Goal: Information Seeking & Learning: Learn about a topic

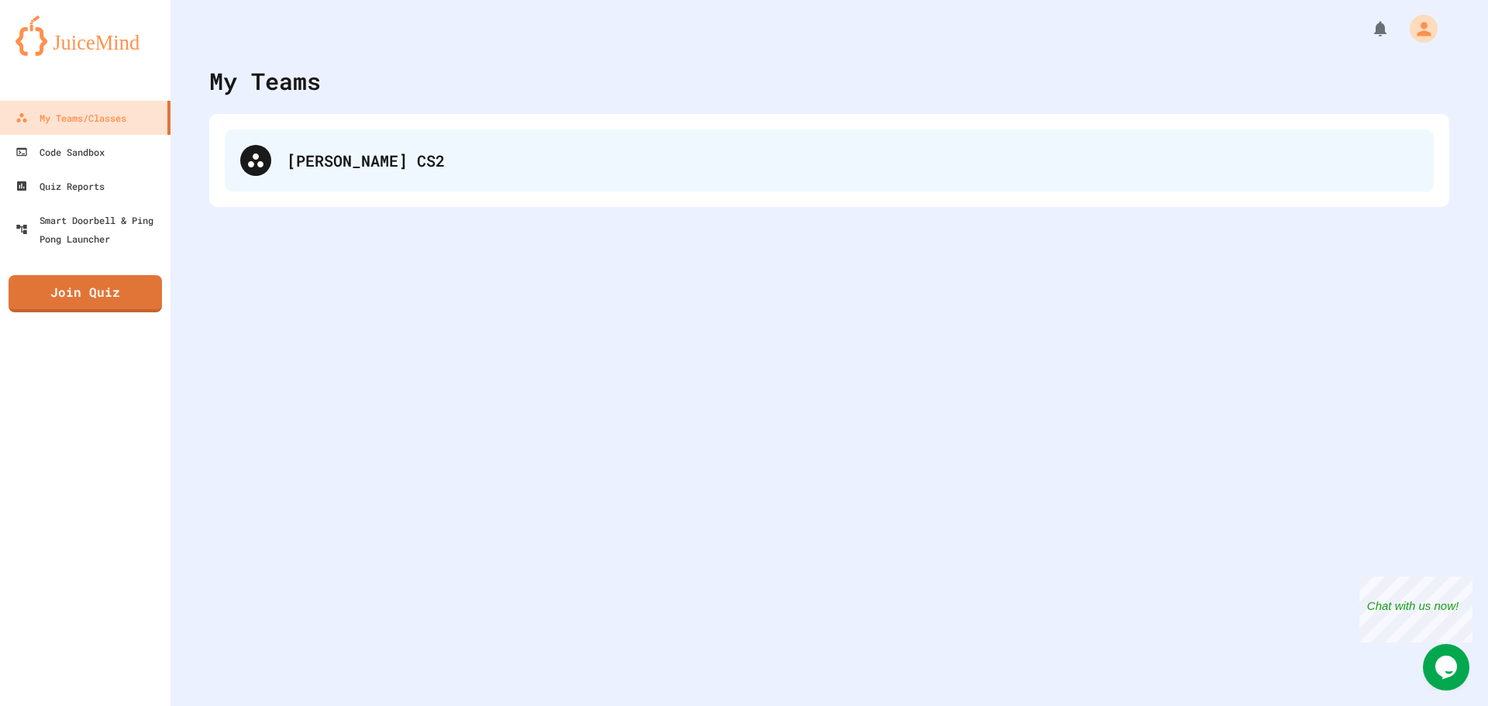
click at [348, 145] on div "[PERSON_NAME] CS2" at bounding box center [829, 160] width 1209 height 62
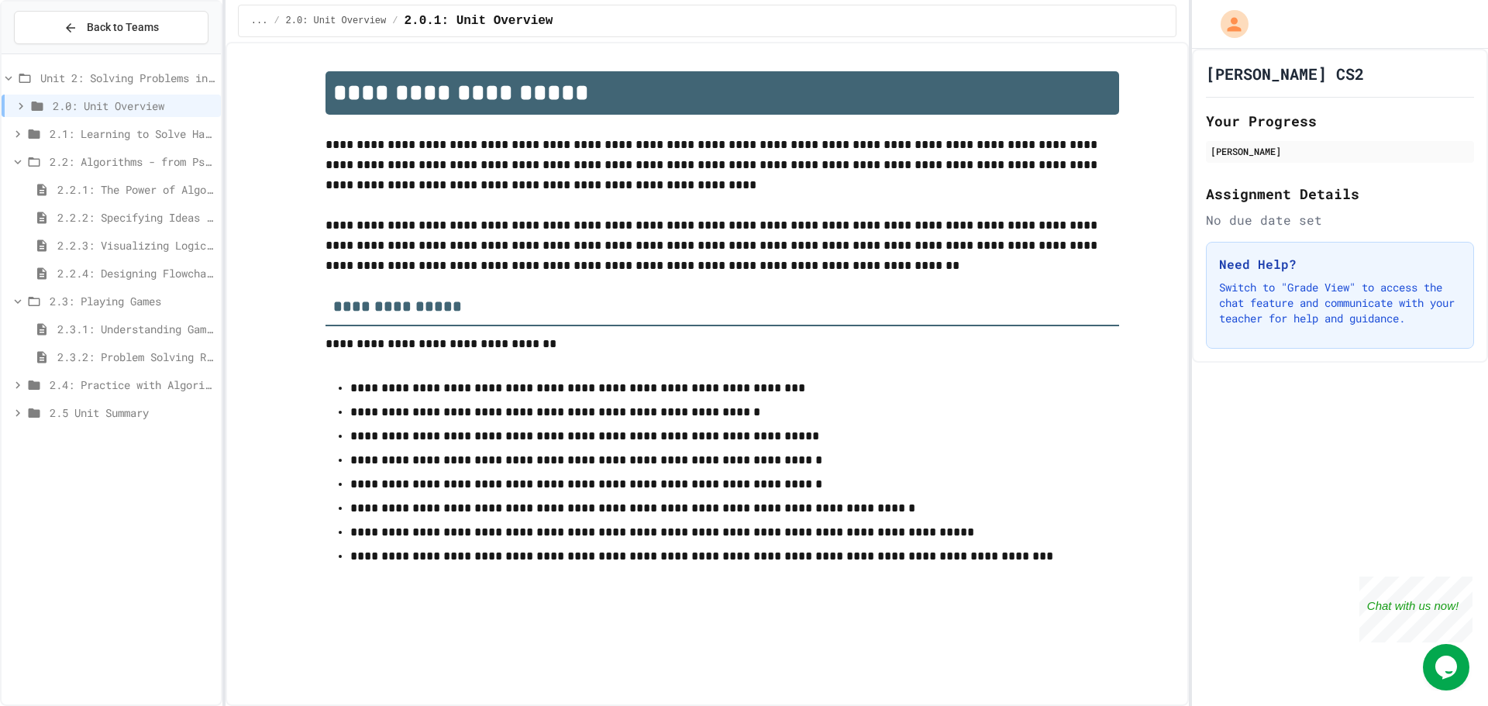
click at [129, 400] on div "2.4: Practice with Algorithms" at bounding box center [111, 388] width 219 height 28
click at [137, 384] on span "2.4: Practice with Algorithms" at bounding box center [132, 385] width 165 height 16
click at [126, 444] on span "2.5 Unit Summary" at bounding box center [132, 441] width 165 height 16
click at [126, 387] on span "2.4: Practice with Algorithms" at bounding box center [132, 385] width 165 height 16
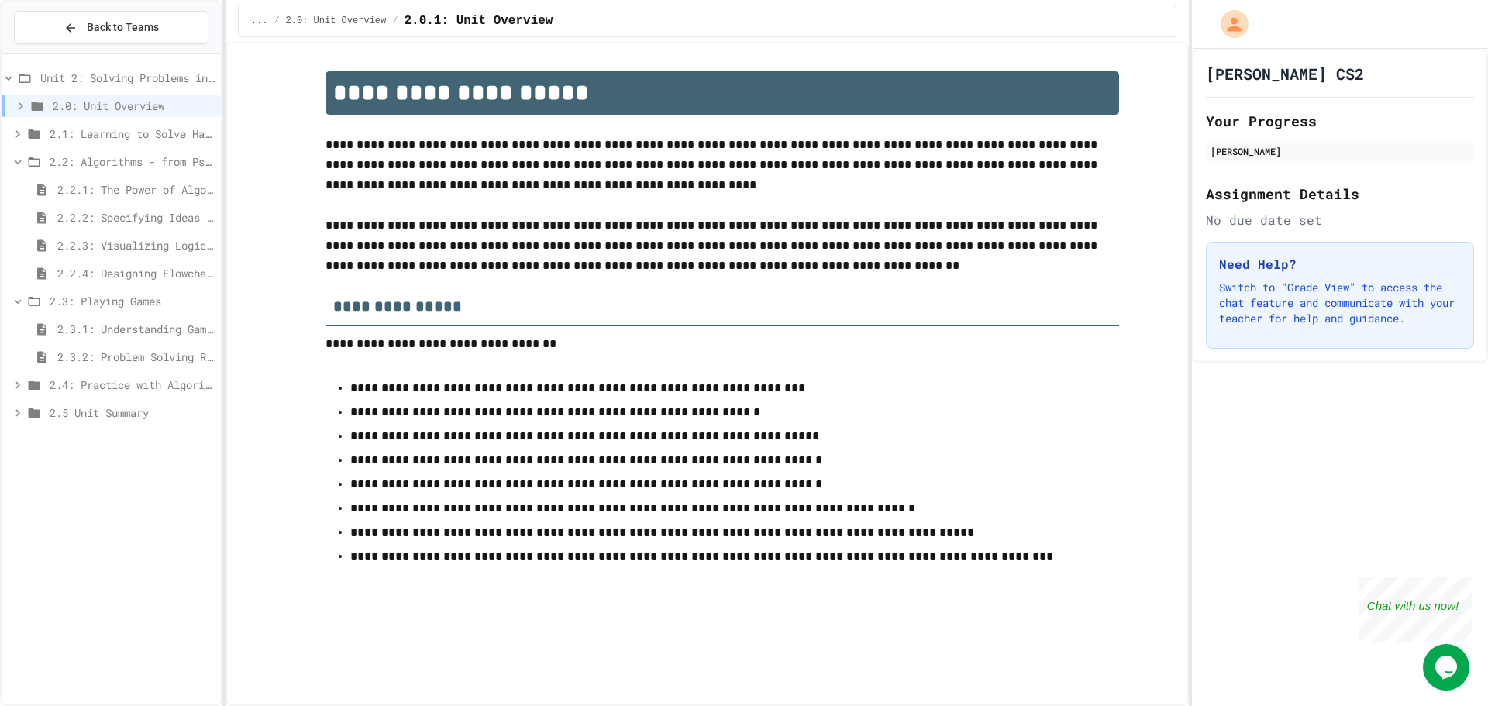
click at [152, 305] on span "2.3: Playing Games" at bounding box center [132, 301] width 165 height 16
click at [146, 274] on span "2.2.4: Designing Flowcharts" at bounding box center [135, 273] width 157 height 16
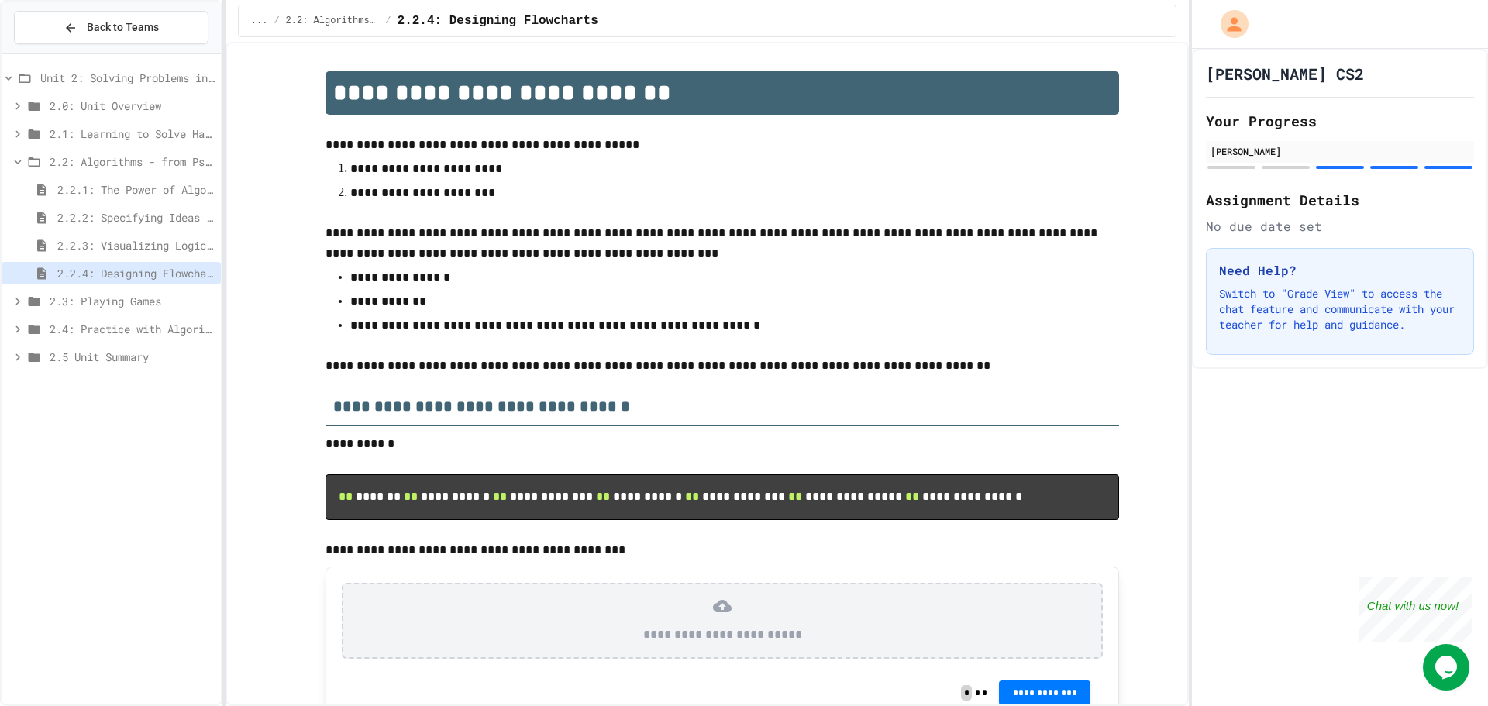
click at [146, 303] on span "2.3: Playing Games" at bounding box center [132, 301] width 165 height 16
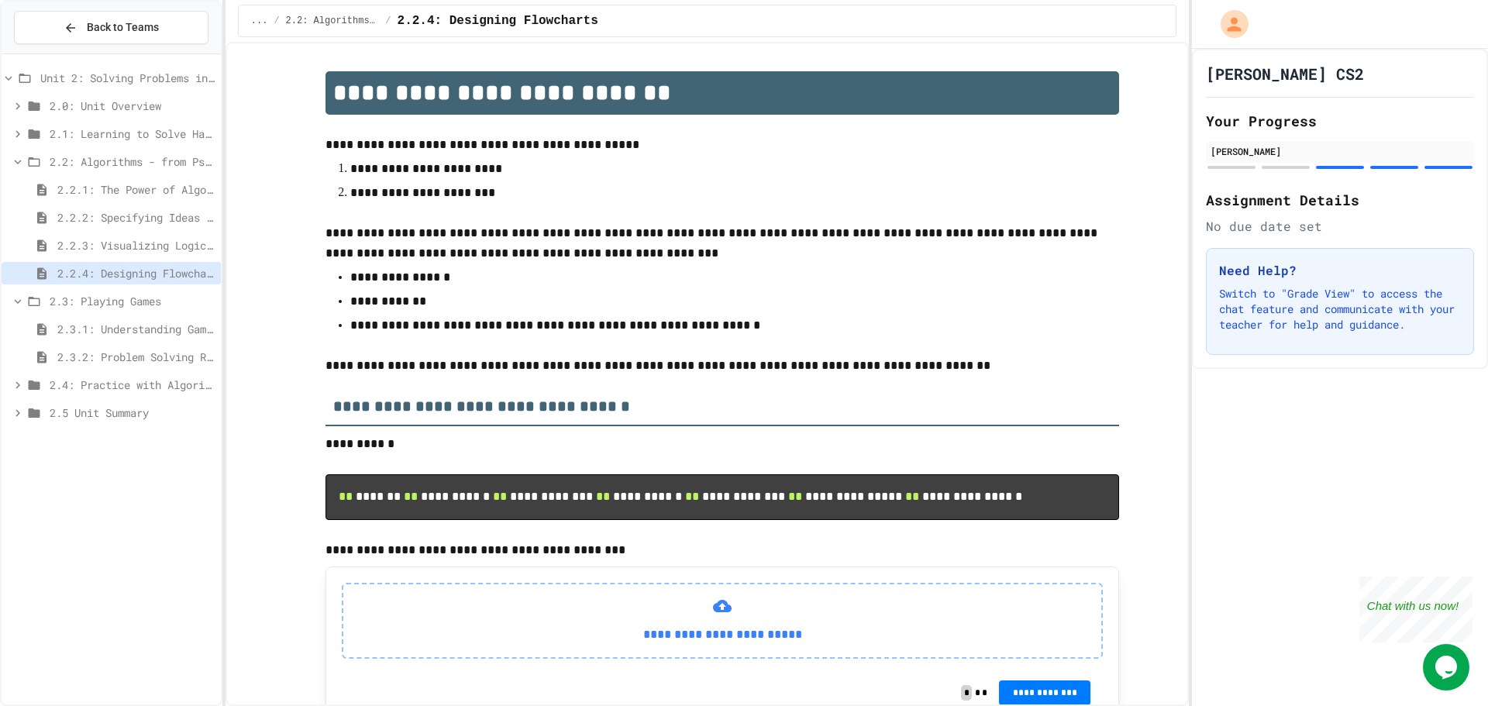
click at [146, 325] on span "2.3.1: Understanding Games with Flowcharts" at bounding box center [135, 329] width 157 height 16
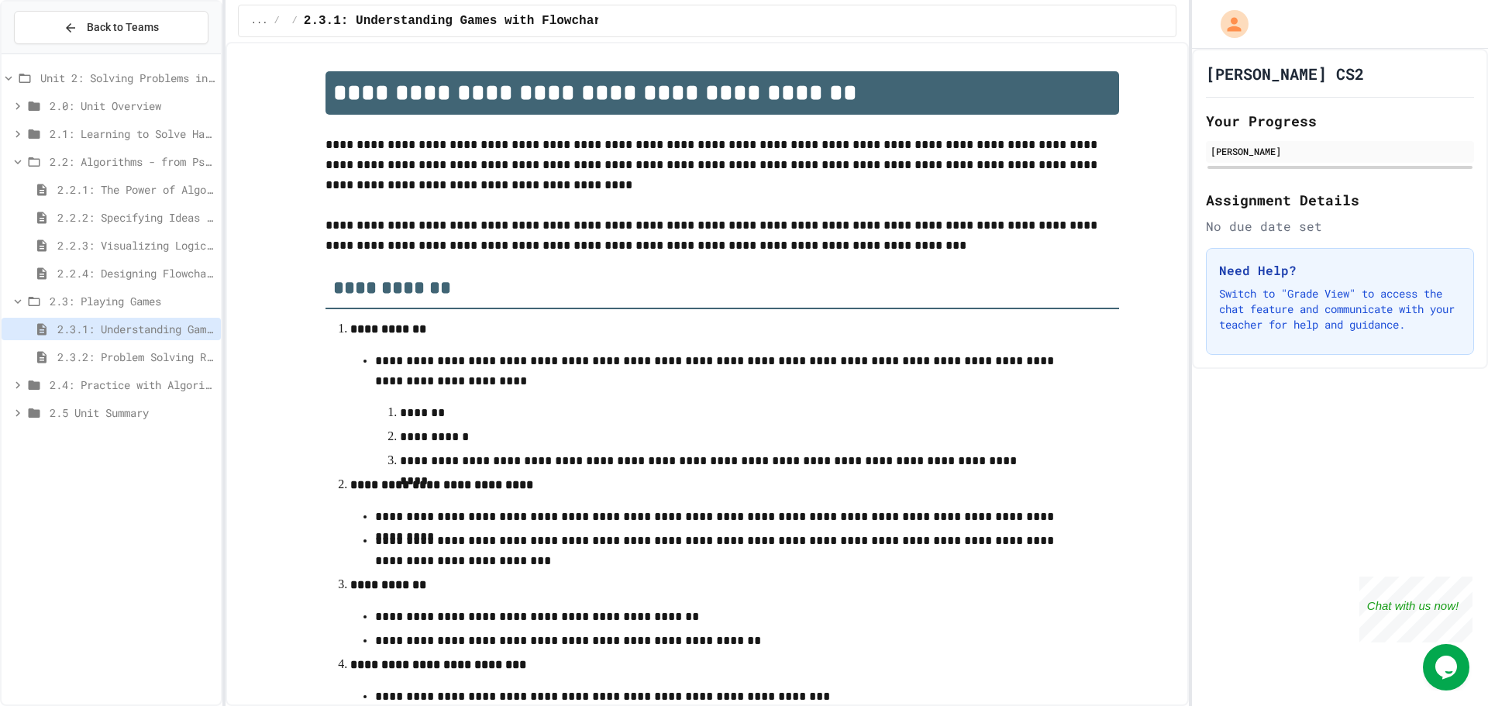
click at [143, 356] on span "2.3.2: Problem Solving Reflection" at bounding box center [135, 357] width 157 height 16
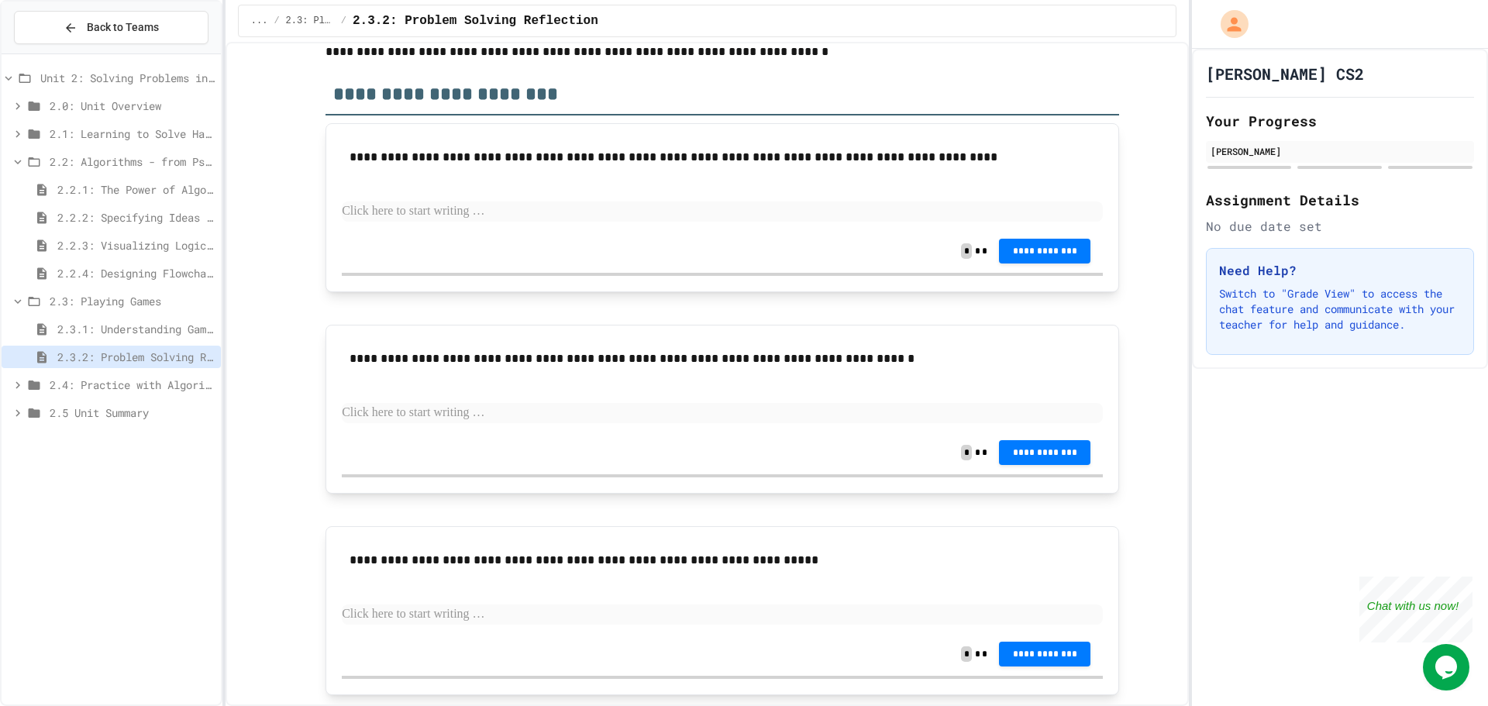
scroll to position [138, 0]
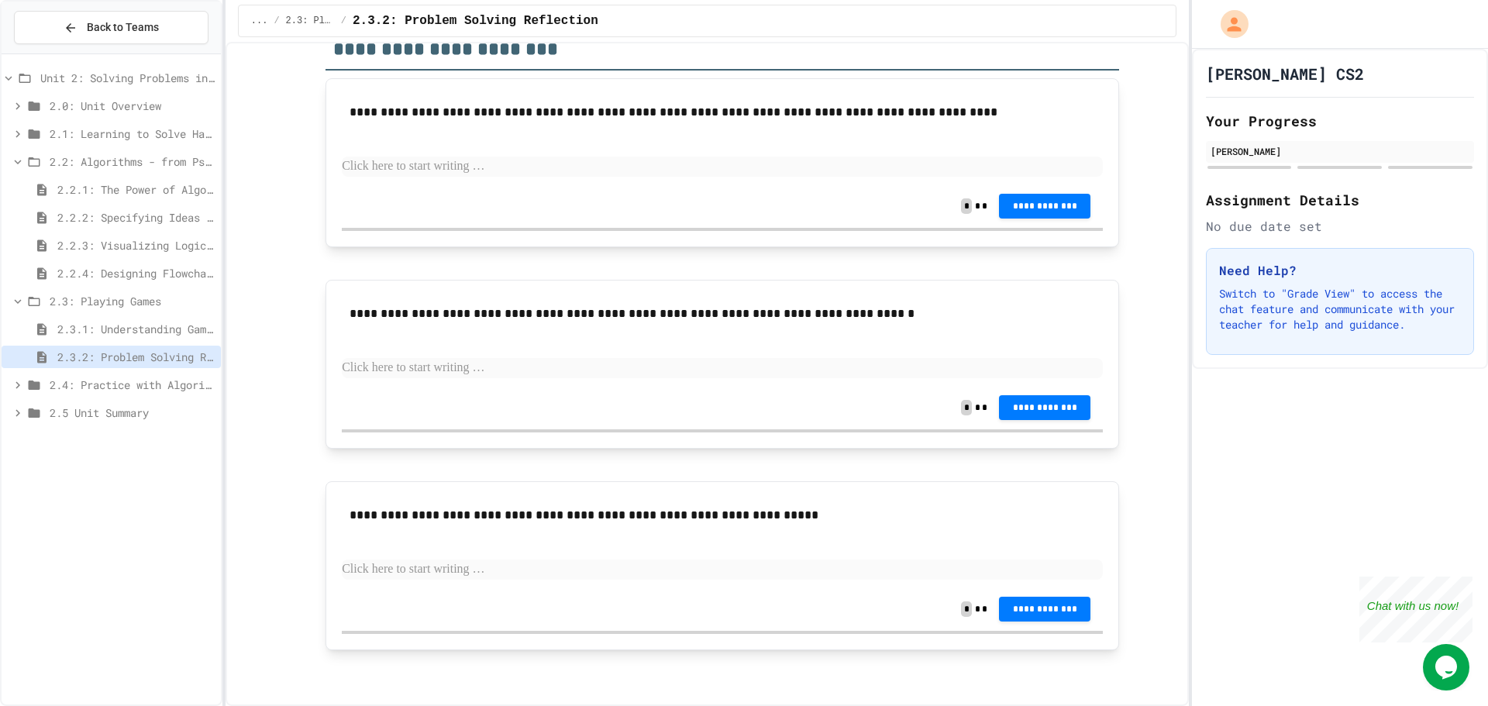
click at [19, 295] on span at bounding box center [27, 302] width 33 height 14
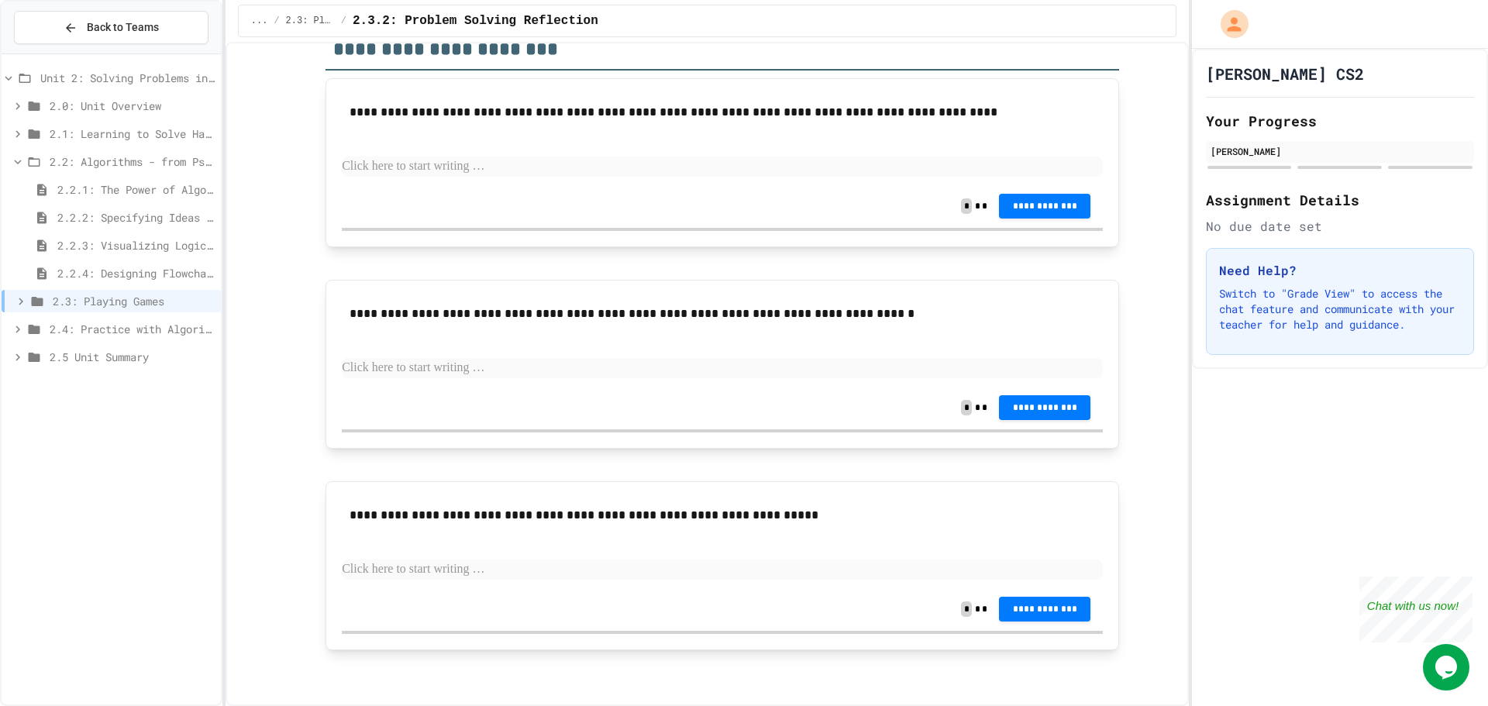
scroll to position [0, 0]
click at [95, 30] on span "Back to Teams" at bounding box center [123, 27] width 72 height 16
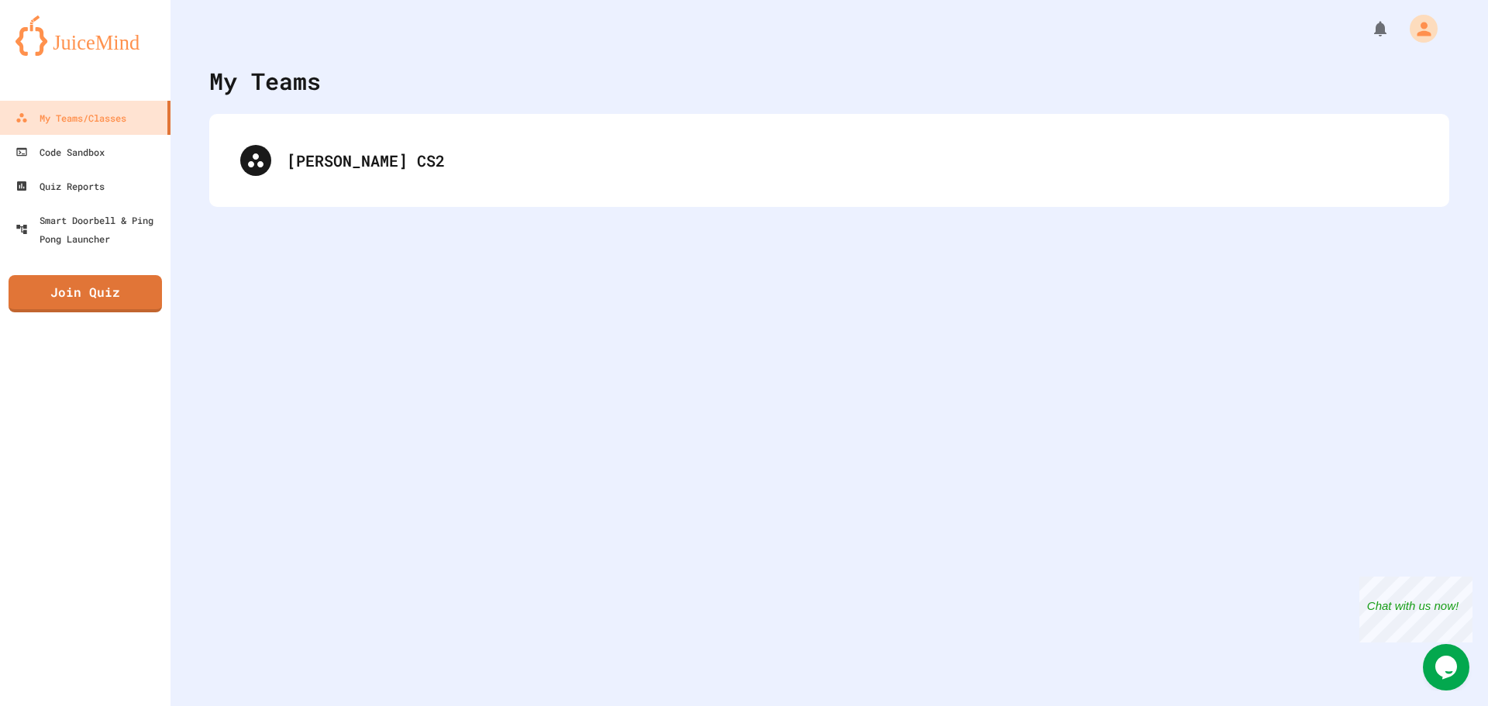
click at [383, 194] on div "[PERSON_NAME] CS2" at bounding box center [829, 160] width 1240 height 93
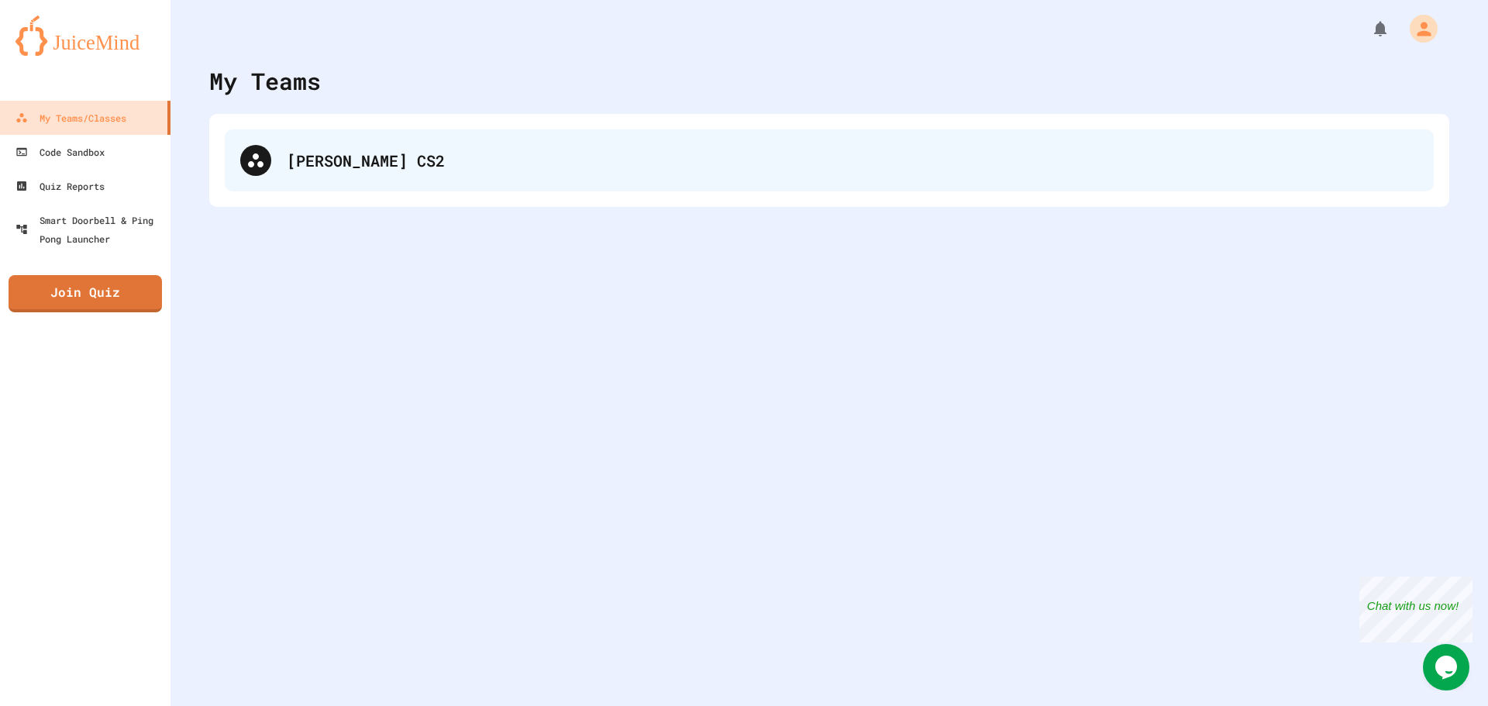
click at [290, 146] on div "[PERSON_NAME] CS2" at bounding box center [829, 160] width 1209 height 62
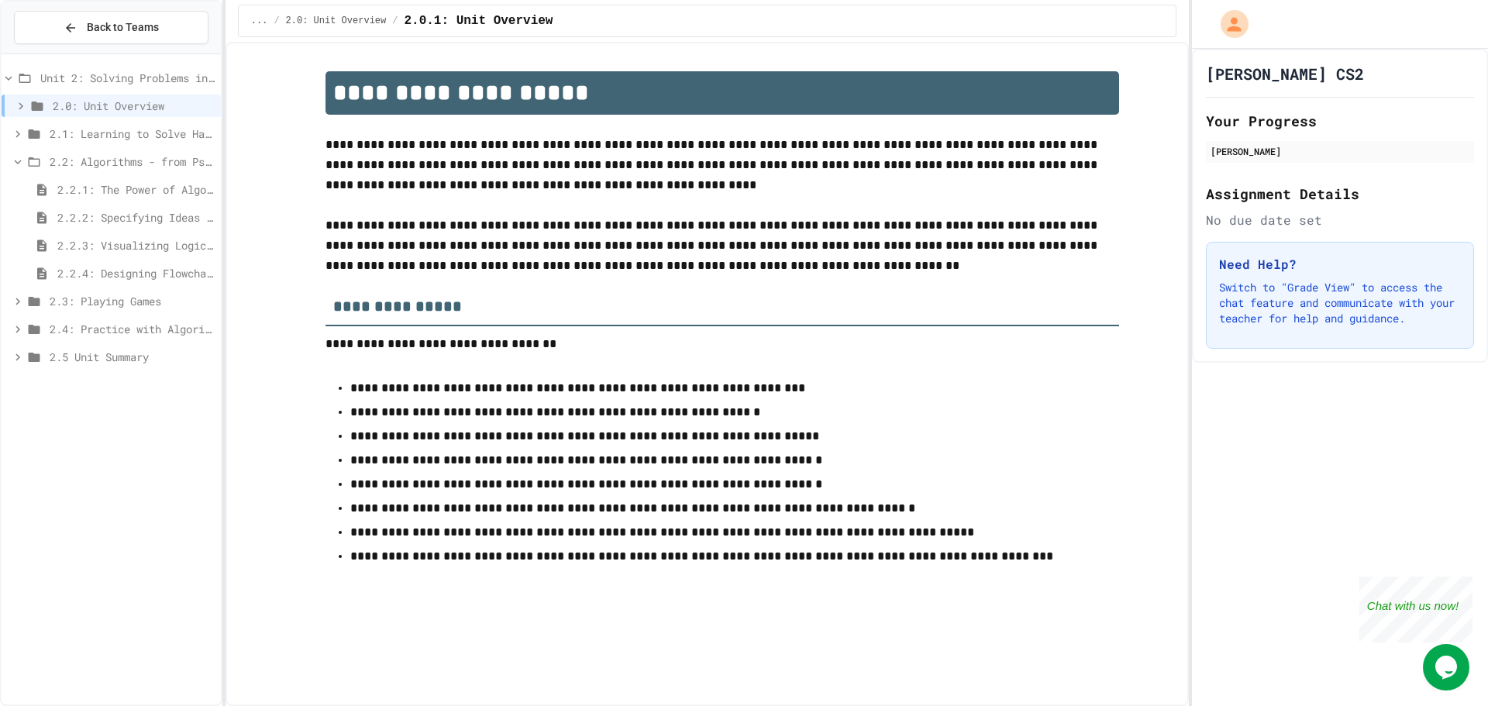
click at [88, 191] on span "2.2.1: The Power of Algorithms" at bounding box center [135, 189] width 157 height 16
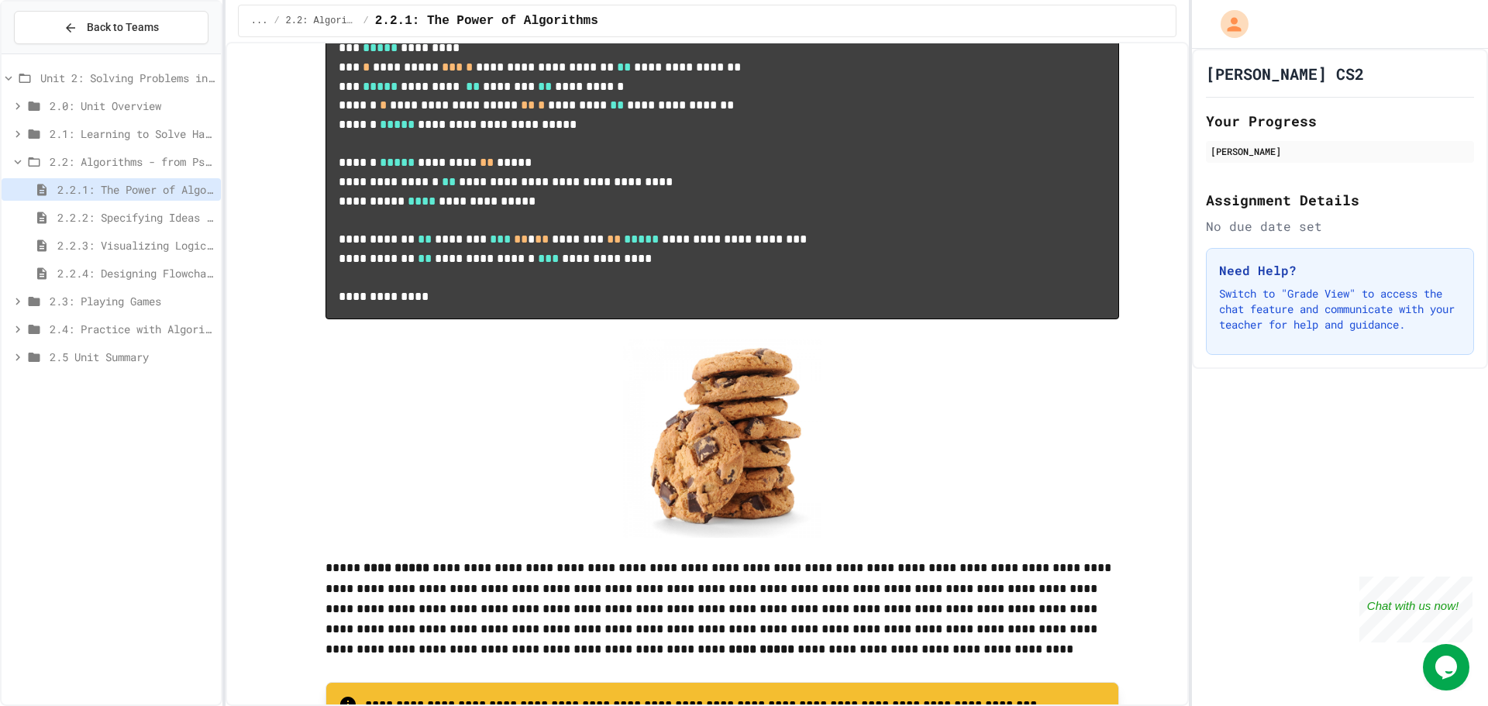
scroll to position [1783, 0]
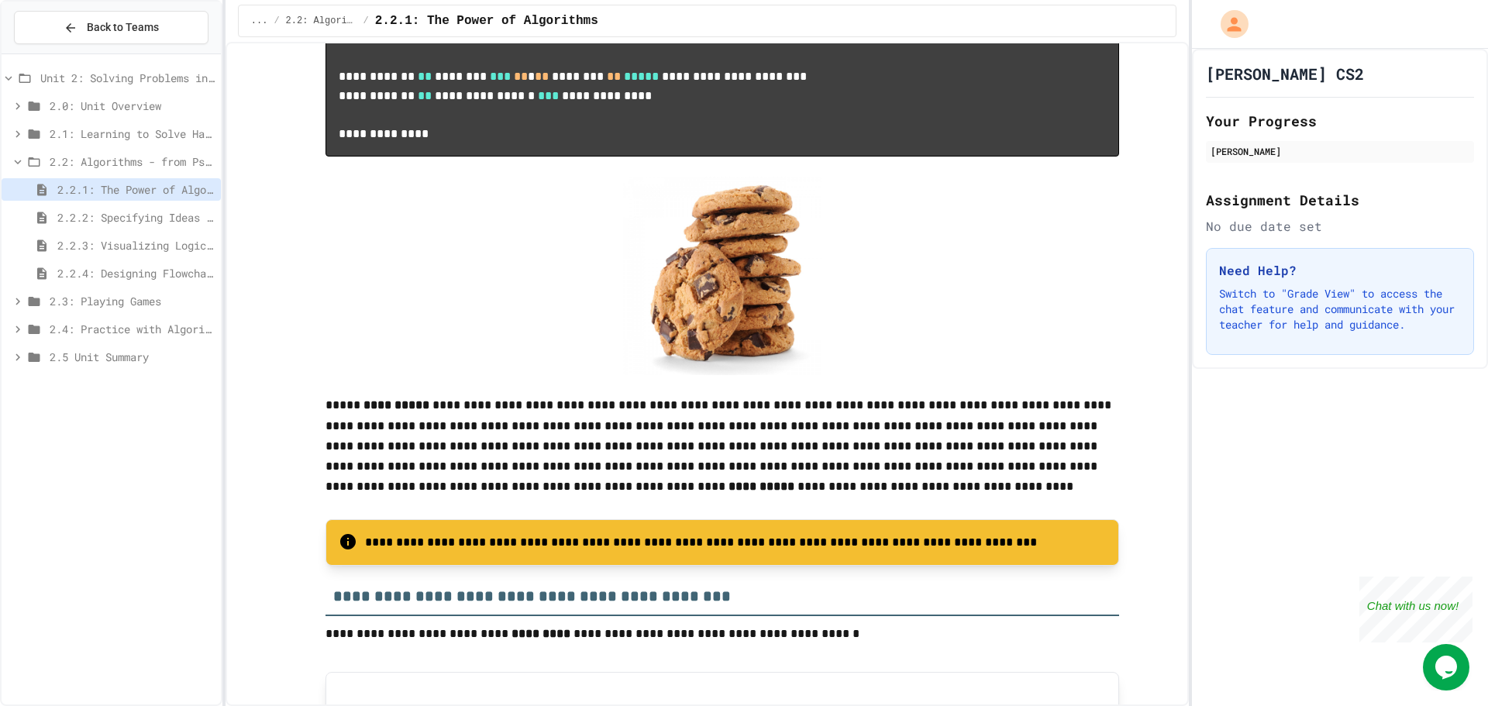
click at [94, 269] on span "2.2.4: Designing Flowcharts" at bounding box center [135, 273] width 157 height 16
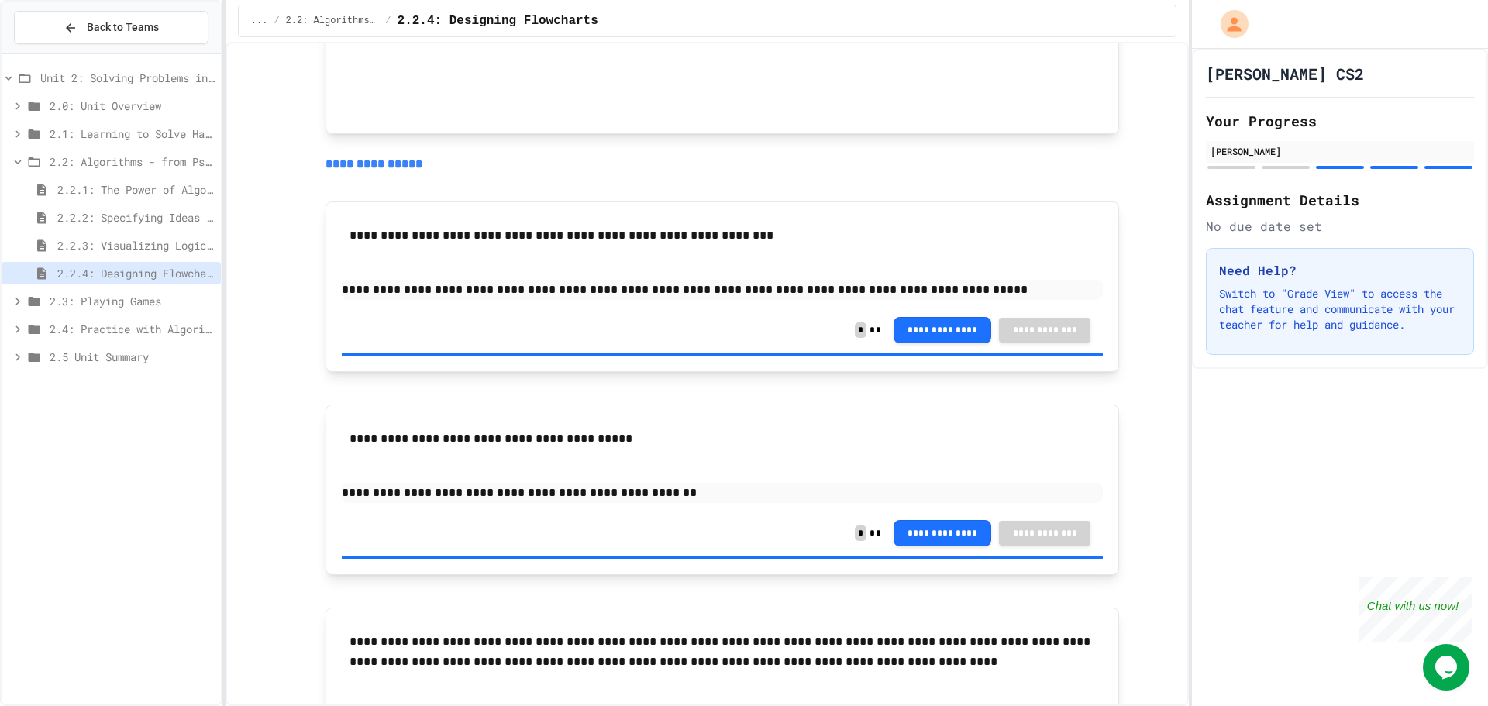
scroll to position [1922, 0]
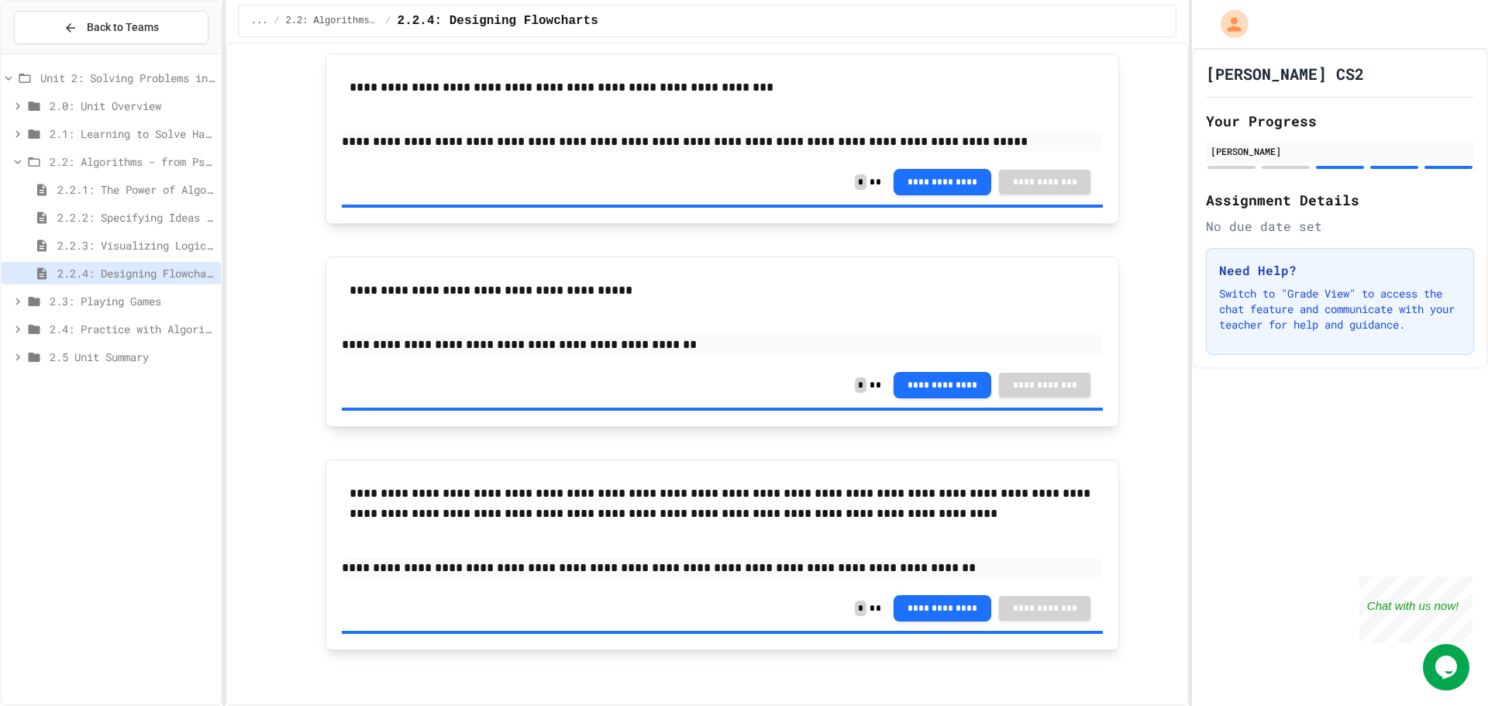
click at [92, 296] on span "2.3: Playing Games" at bounding box center [132, 301] width 165 height 16
click at [101, 334] on span "2.3.1: Understanding Games with Flowcharts" at bounding box center [135, 329] width 157 height 16
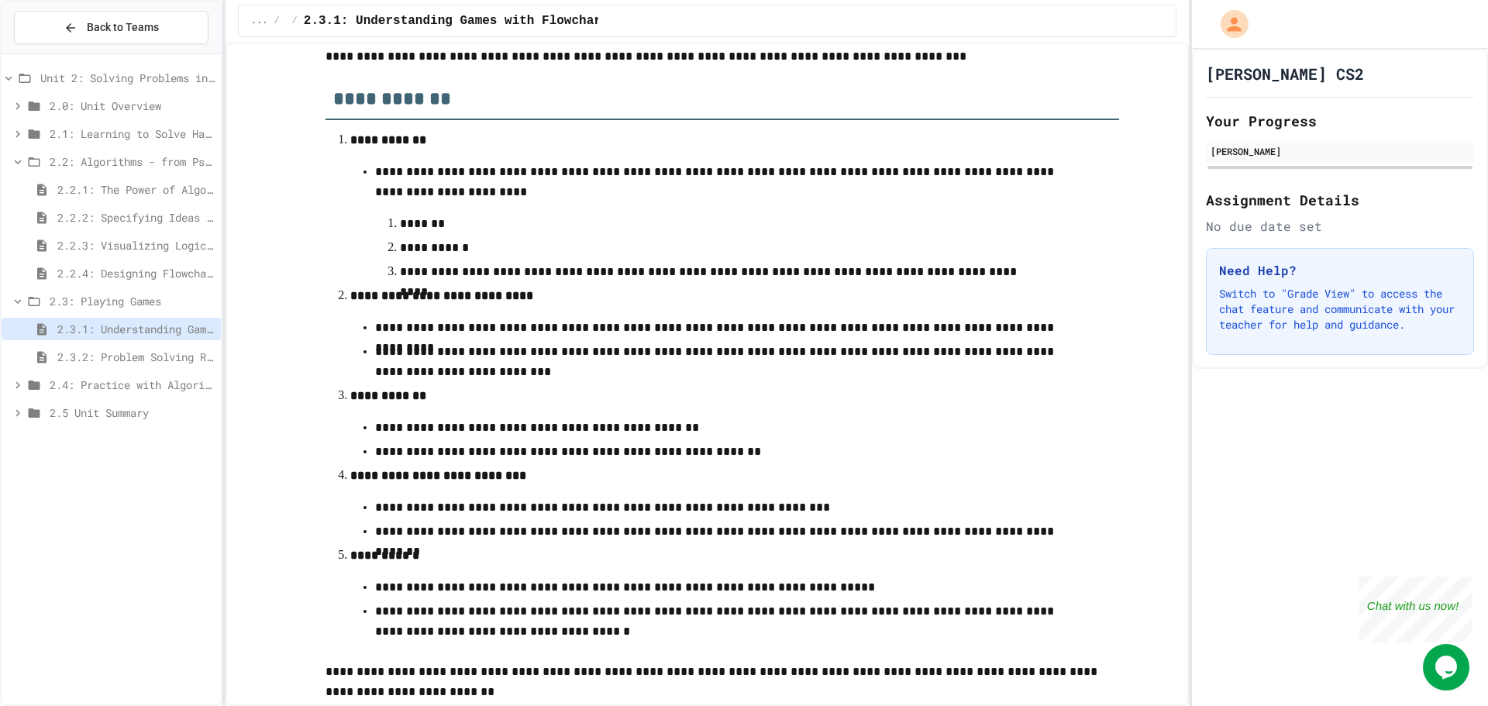
scroll to position [188, 0]
click at [90, 364] on span "2.3.2: Problem Solving Reflection" at bounding box center [135, 357] width 157 height 16
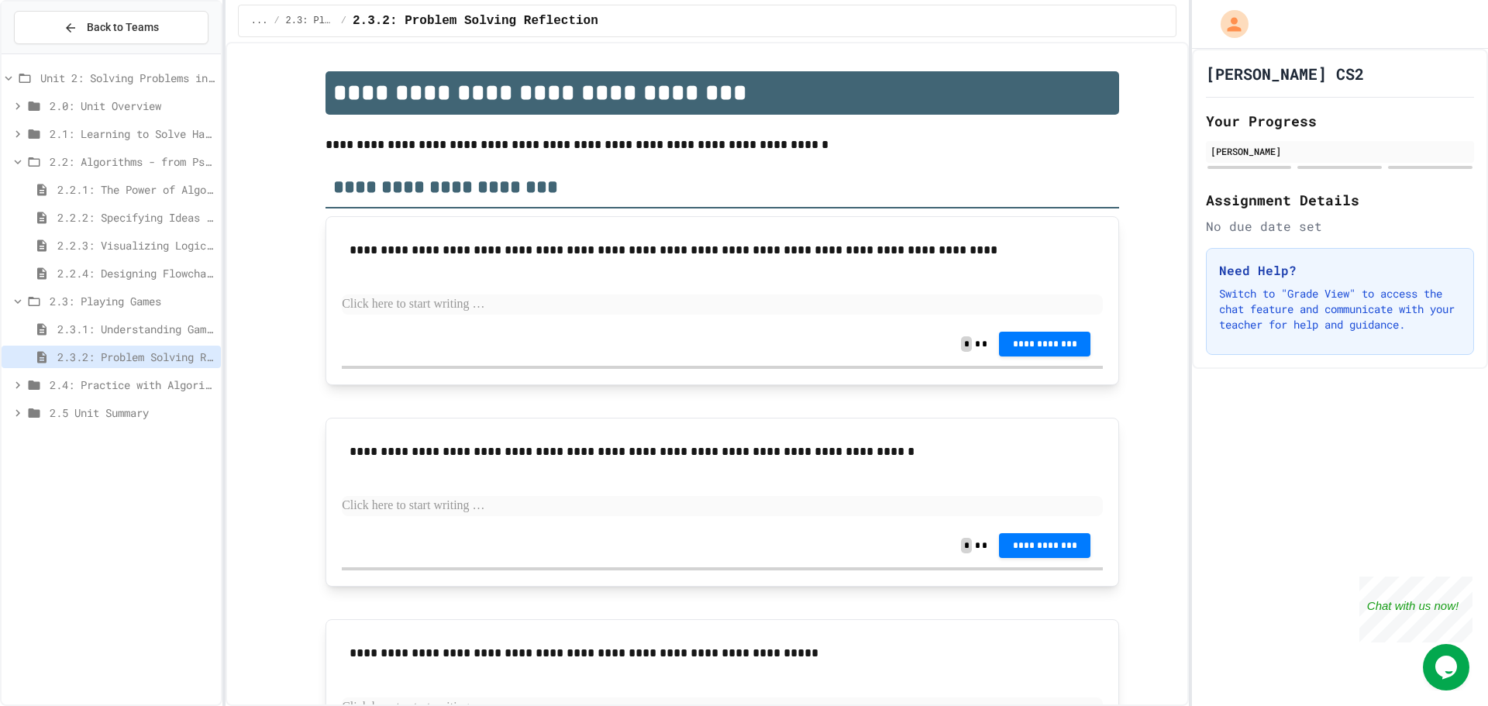
click at [476, 306] on p at bounding box center [722, 305] width 761 height 20
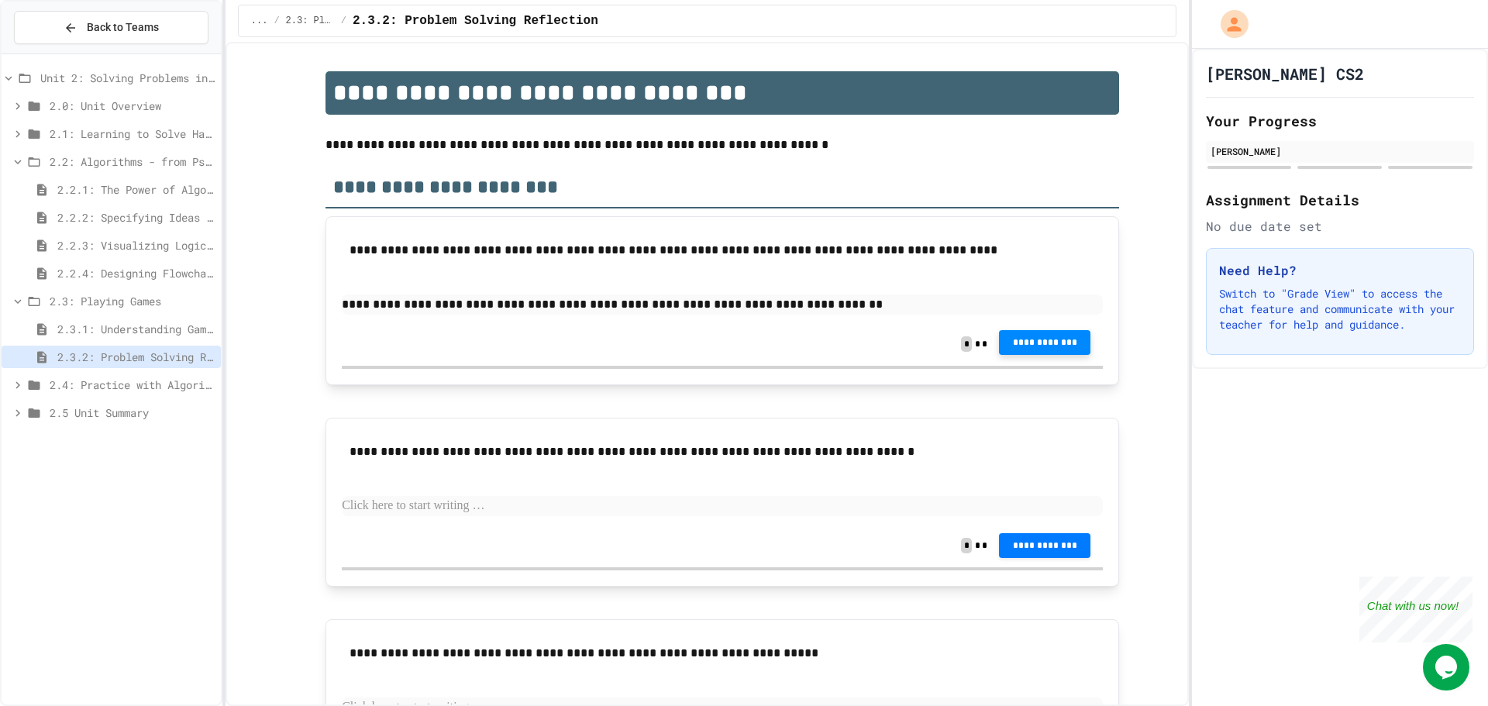
click at [1060, 349] on button "**********" at bounding box center [1044, 342] width 91 height 25
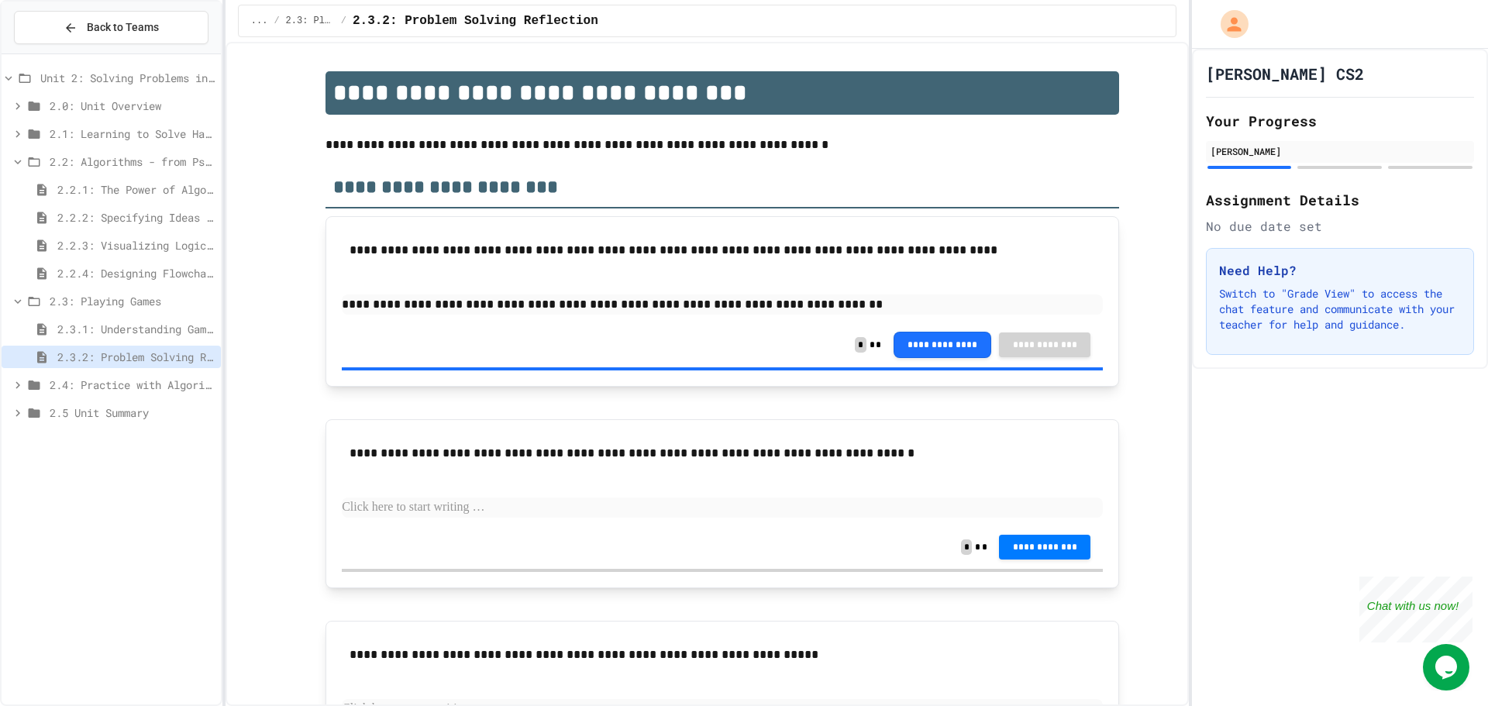
click at [529, 504] on p at bounding box center [722, 508] width 761 height 20
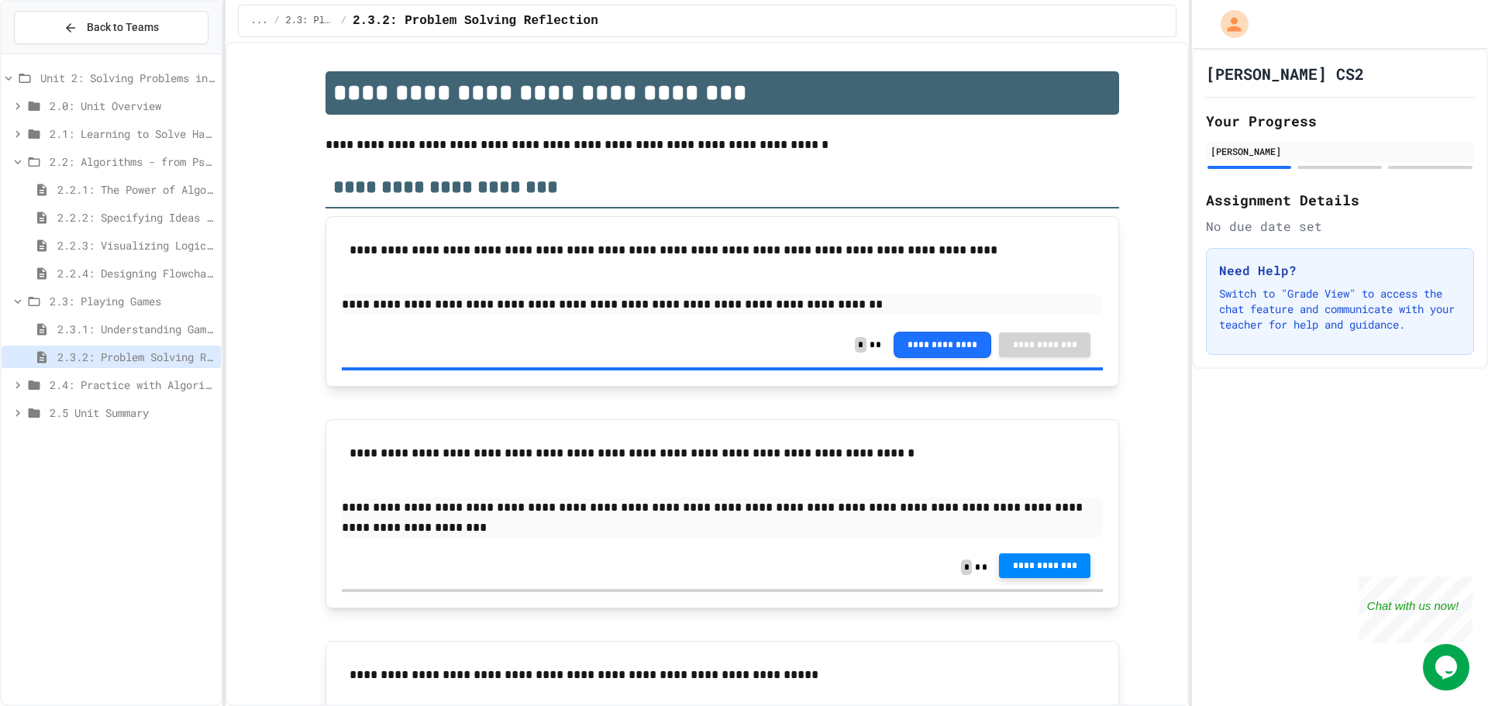
click at [1020, 563] on button "**********" at bounding box center [1044, 565] width 91 height 25
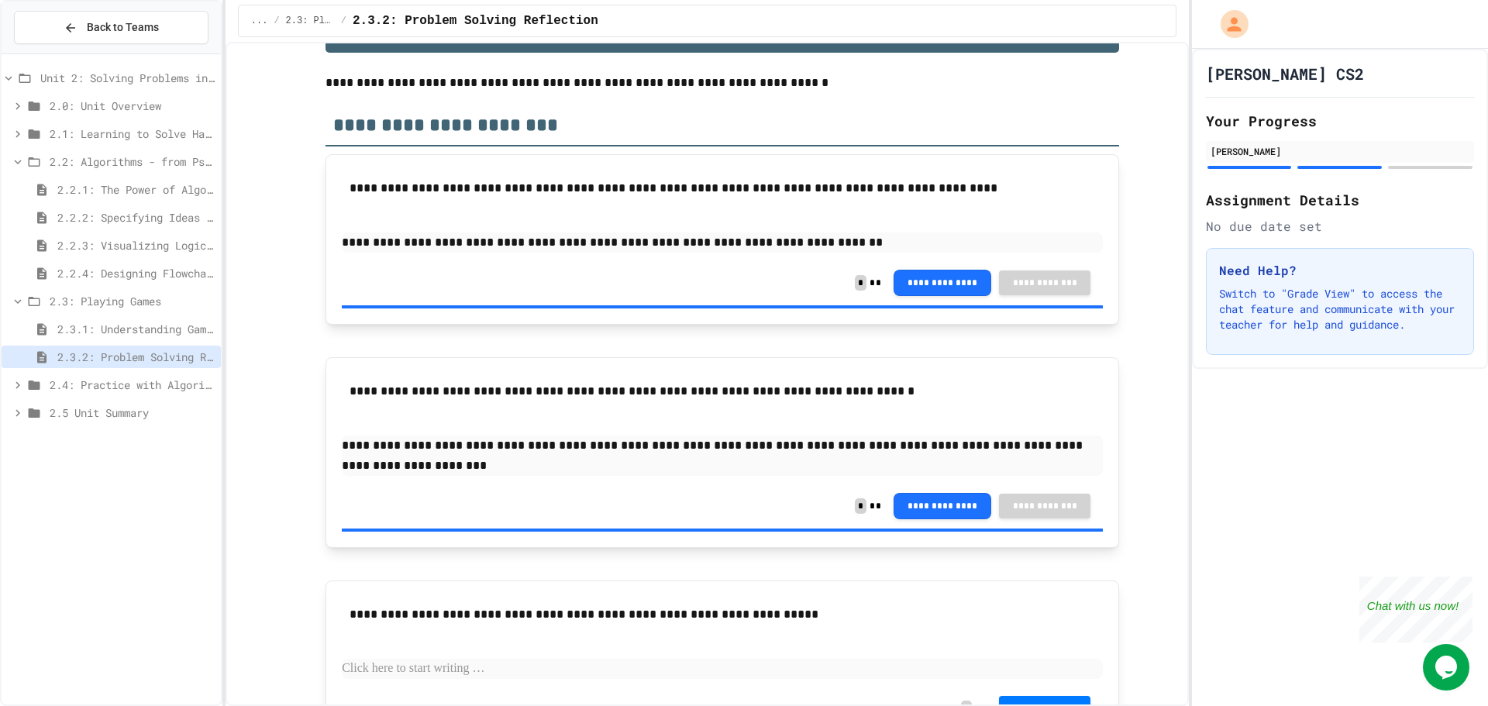
scroll to position [161, 0]
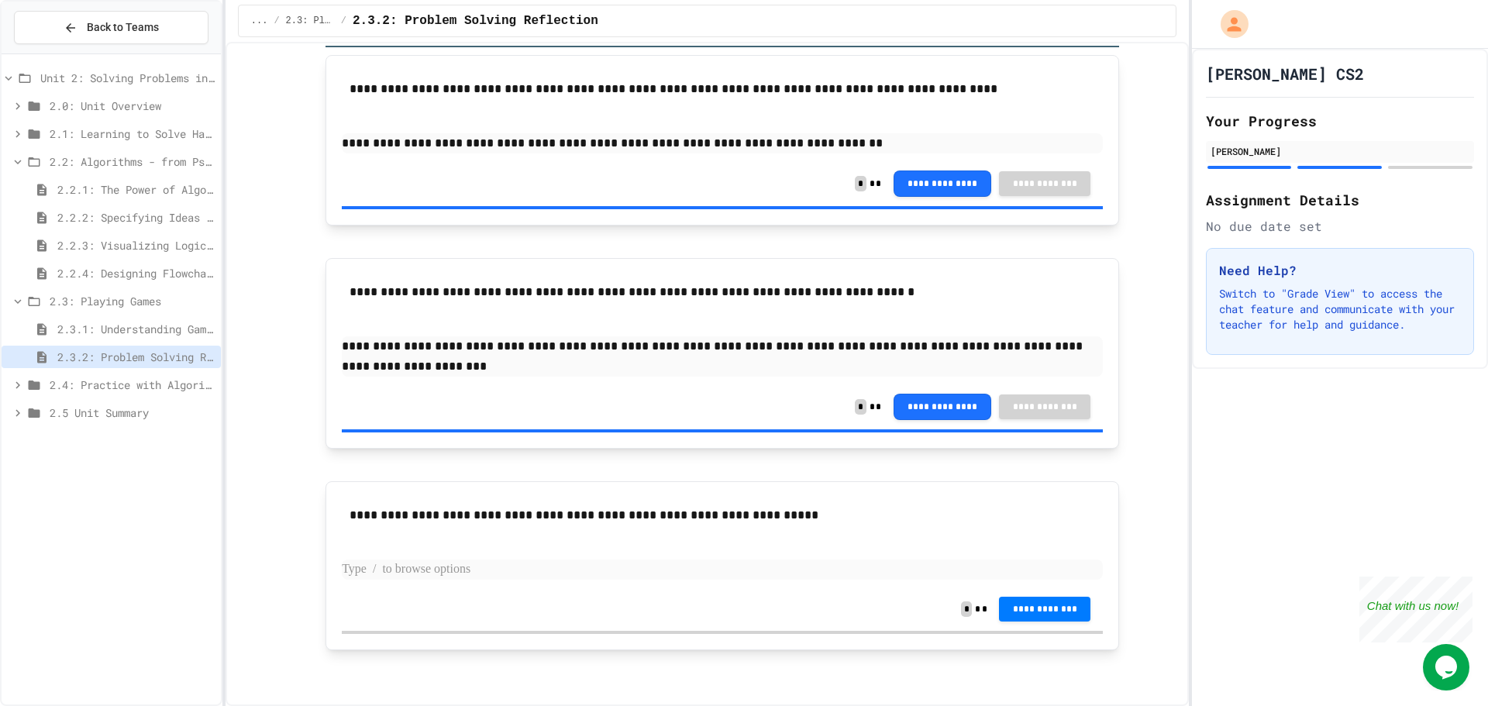
click at [450, 573] on p at bounding box center [722, 570] width 761 height 20
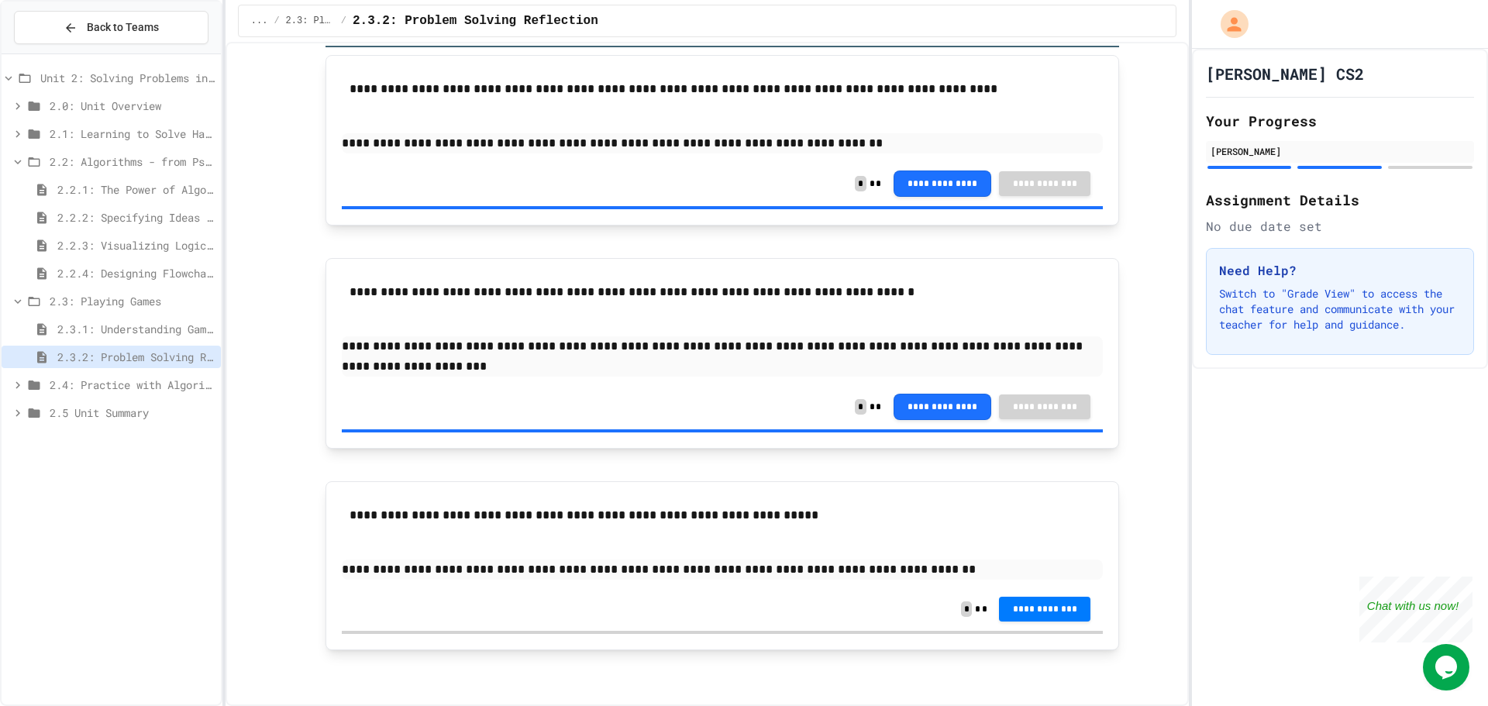
click at [1041, 628] on div "**********" at bounding box center [722, 609] width 761 height 43
click at [1040, 610] on span "**********" at bounding box center [1045, 607] width 67 height 12
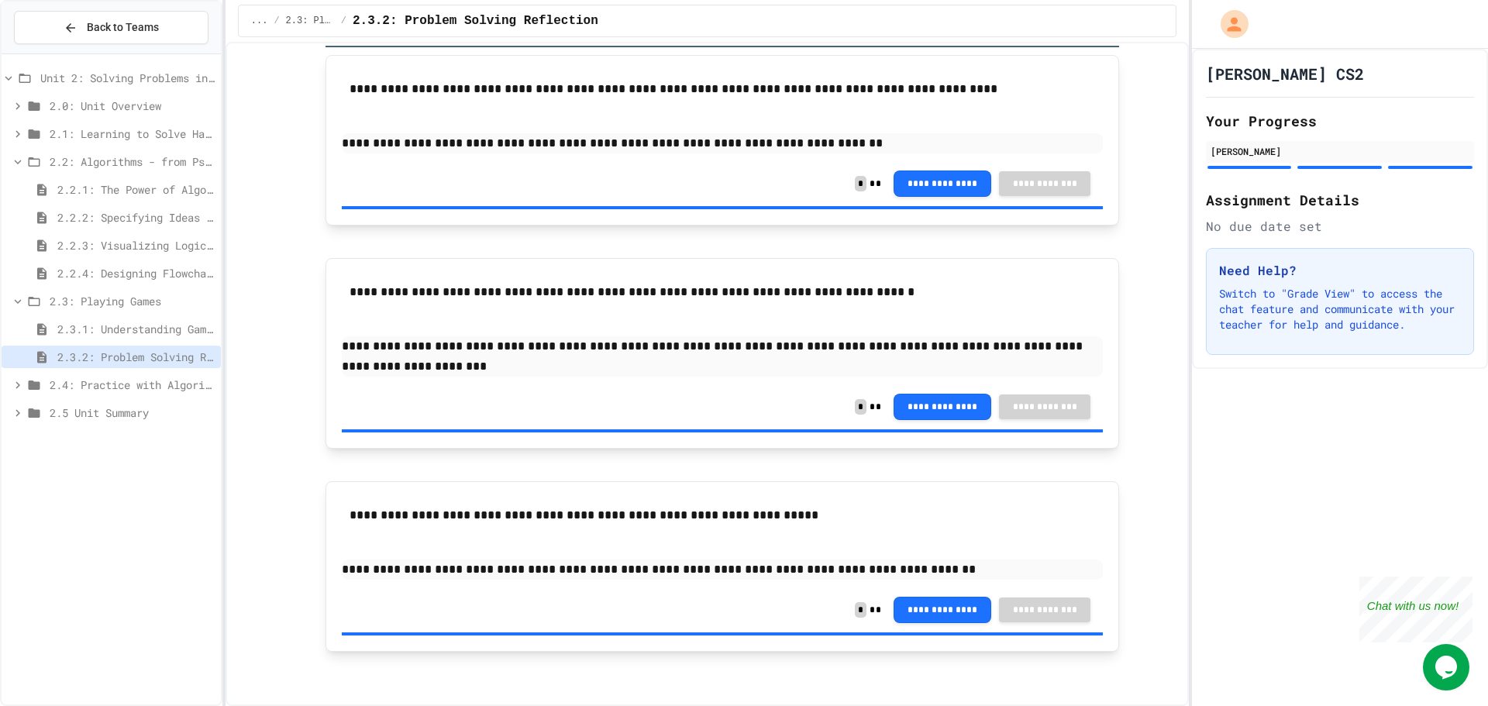
click at [53, 391] on span "2.4: Practice with Algorithms" at bounding box center [132, 385] width 165 height 16
click at [85, 420] on span "2.4.1: Algorithm Practice Exercises" at bounding box center [135, 413] width 157 height 16
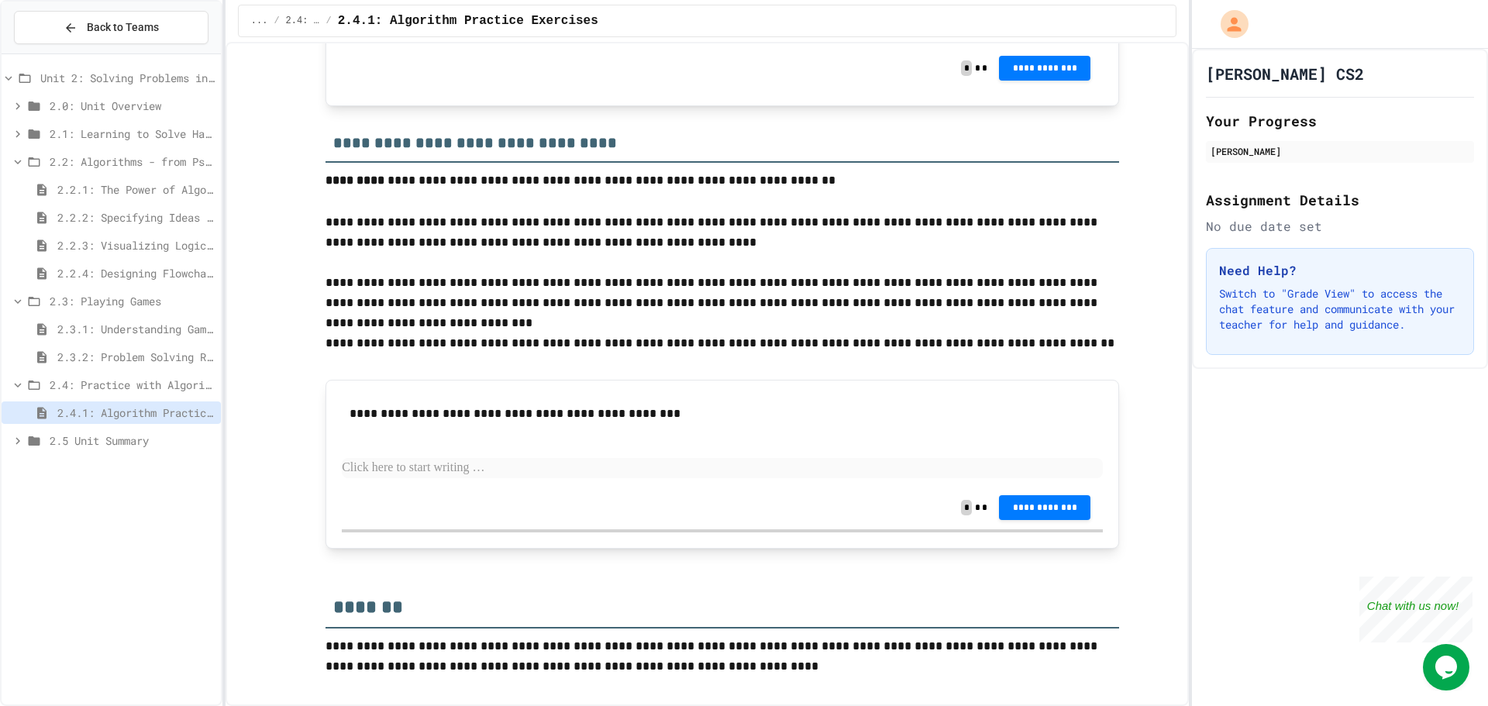
scroll to position [1783, 0]
click at [605, 20] on p "**********" at bounding box center [722, 10] width 733 height 20
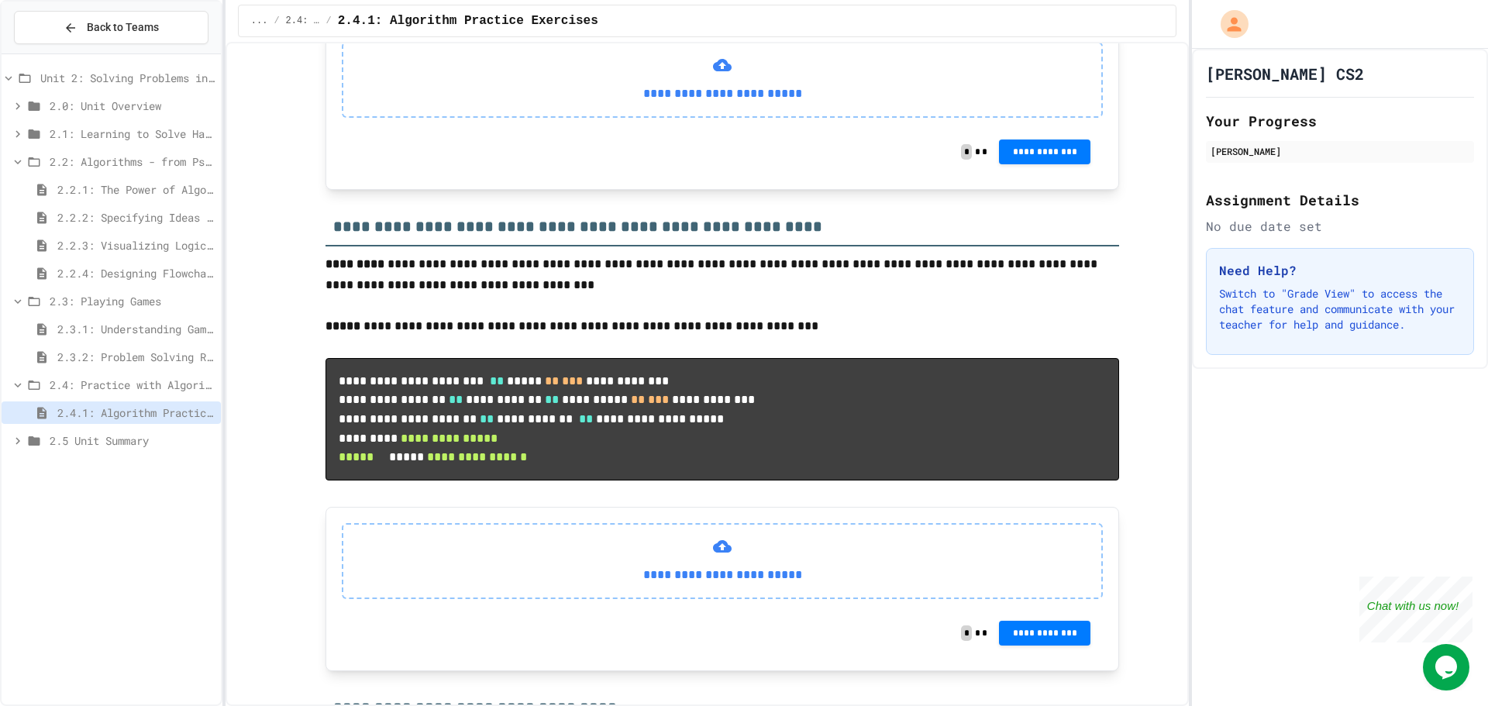
scroll to position [679, 0]
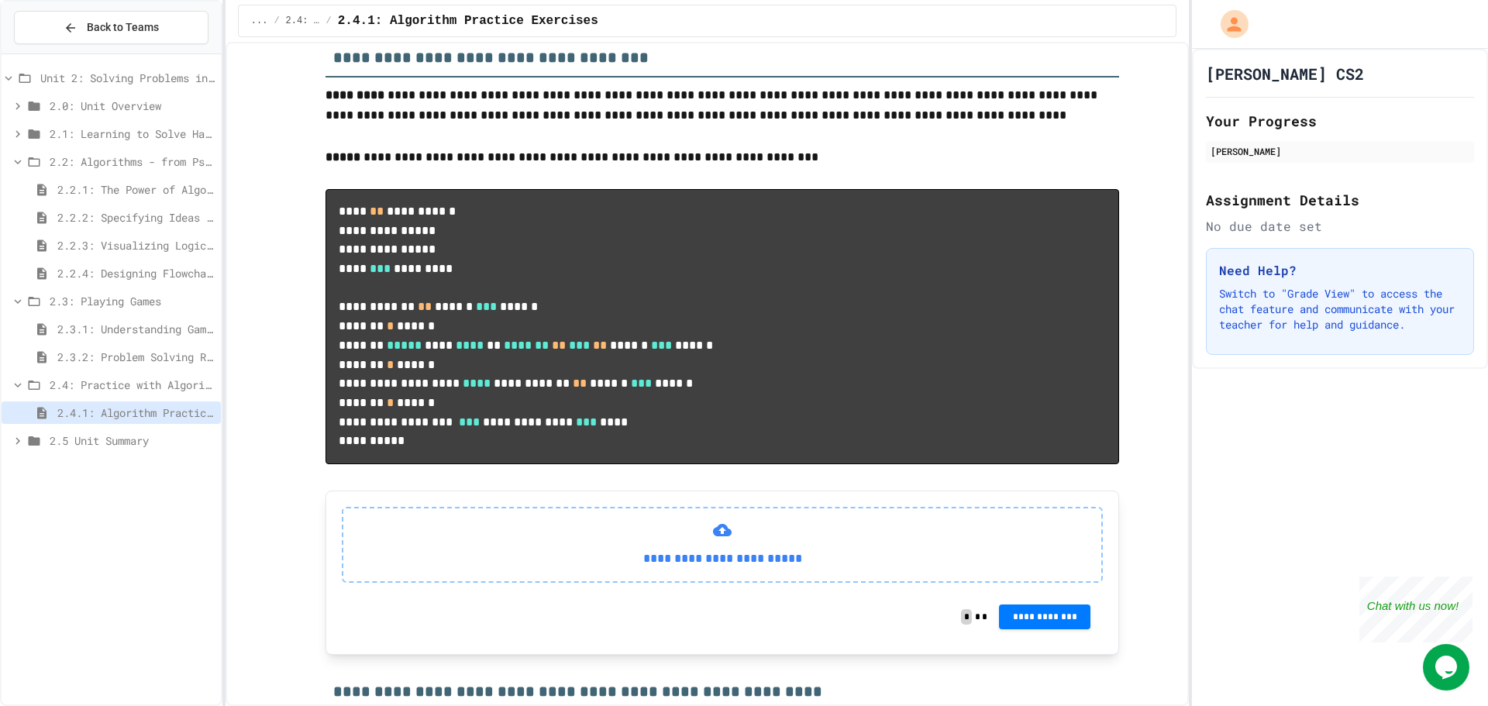
click at [83, 454] on div "2.5 Unit Summary" at bounding box center [111, 443] width 219 height 28
click at [84, 443] on span "2.5 Unit Summary" at bounding box center [132, 441] width 165 height 16
click at [84, 460] on div "2.5.1 Unit Summary" at bounding box center [111, 468] width 219 height 22
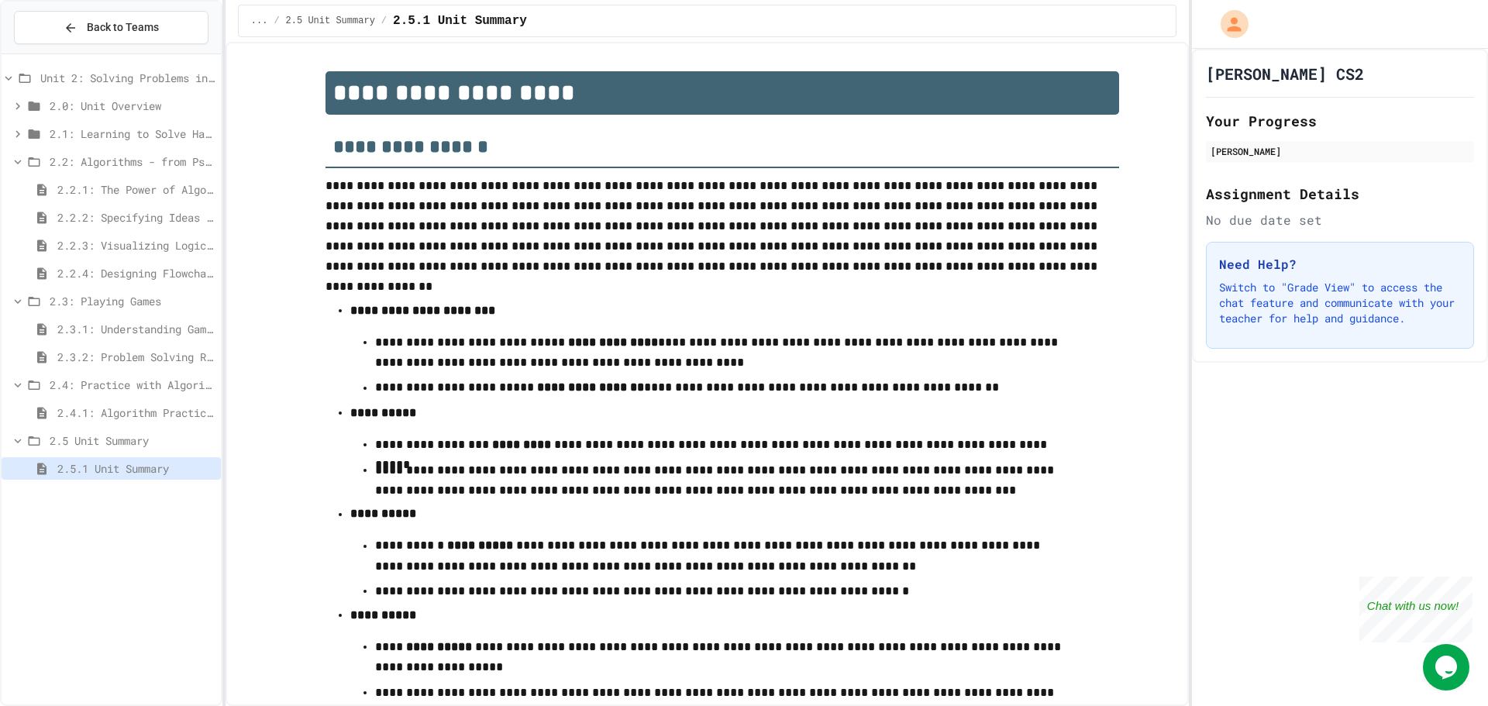
click at [16, 443] on icon at bounding box center [18, 441] width 14 height 14
click at [59, 412] on span "2.4.1: Algorithm Practice Exercises" at bounding box center [135, 413] width 157 height 16
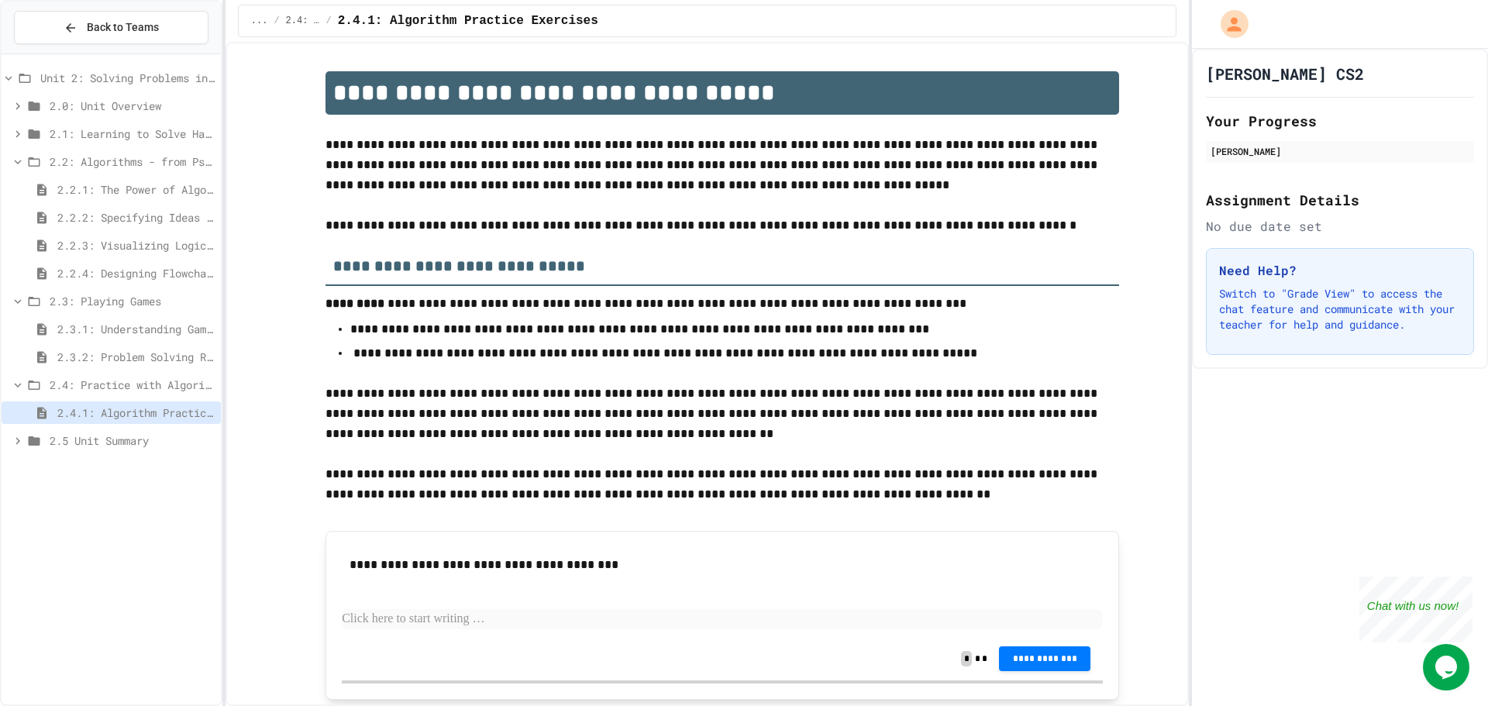
click at [74, 360] on span "2.3.2: Problem Solving Reflection" at bounding box center [135, 357] width 157 height 16
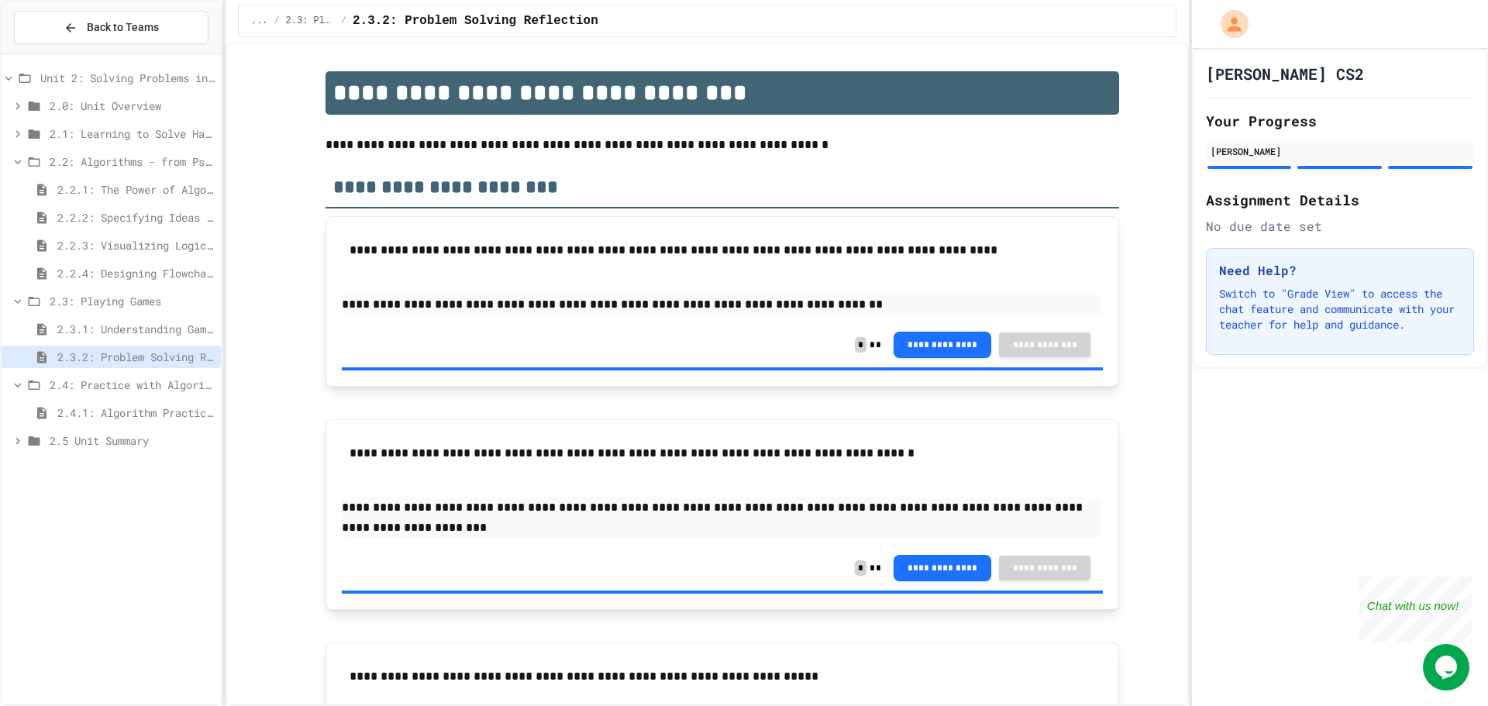
click at [109, 331] on span "2.3.1: Understanding Games with Flowcharts" at bounding box center [135, 329] width 157 height 16
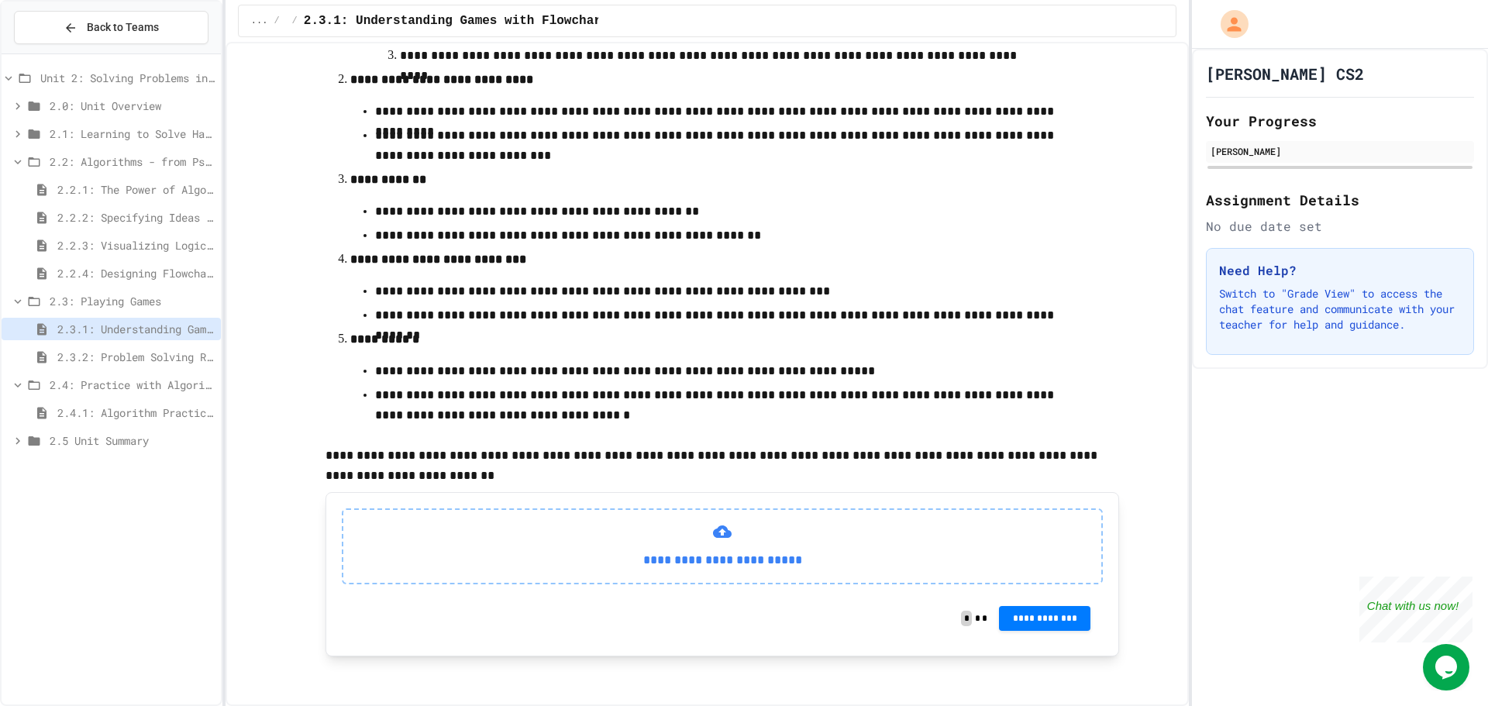
scroll to position [421, 0]
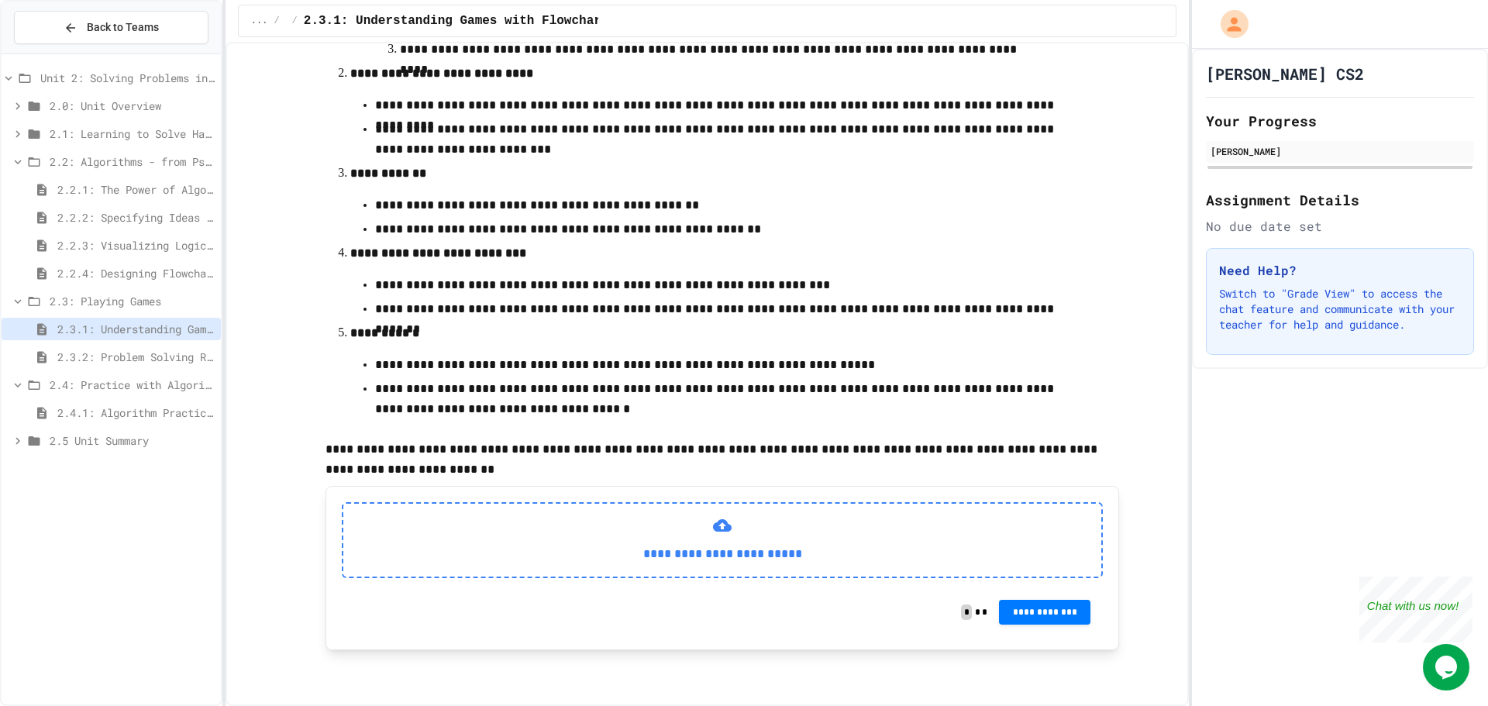
click at [735, 512] on div "**********" at bounding box center [722, 540] width 761 height 76
click at [74, 367] on div "2.3.2: Problem Solving Reflection" at bounding box center [111, 357] width 219 height 22
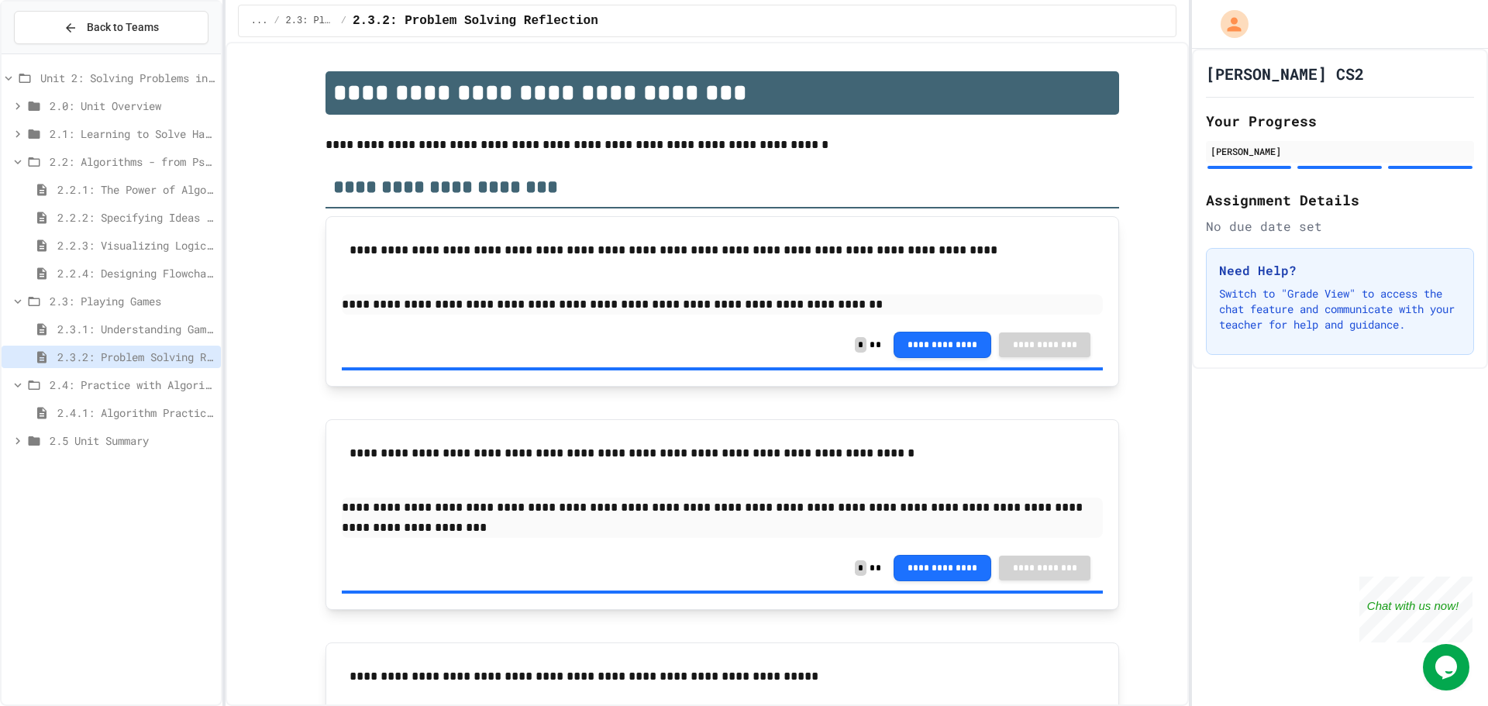
click at [106, 418] on span "2.4.1: Algorithm Practice Exercises" at bounding box center [135, 413] width 157 height 16
